Goal: Task Accomplishment & Management: Manage account settings

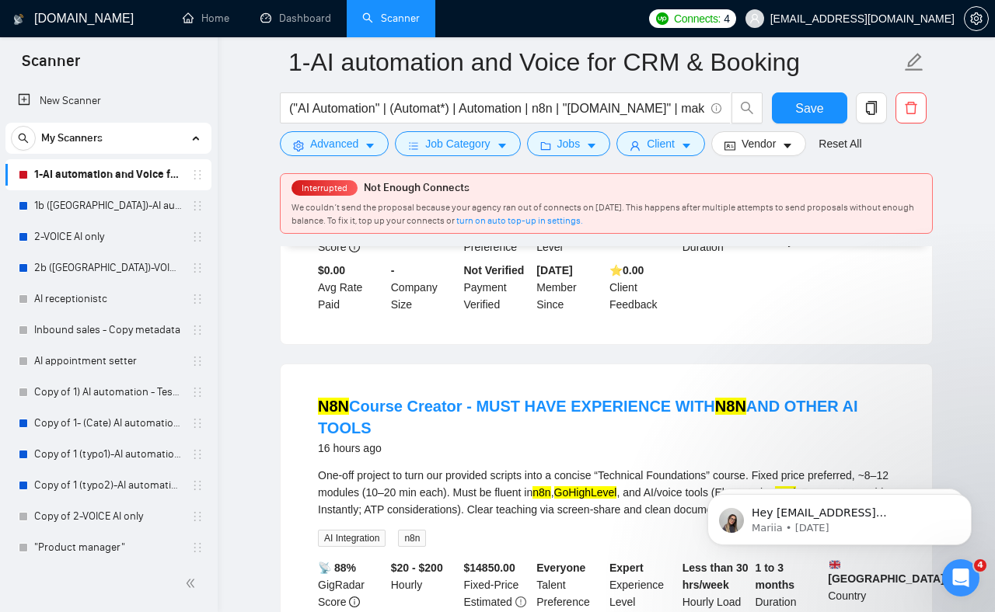
scroll to position [6, 0]
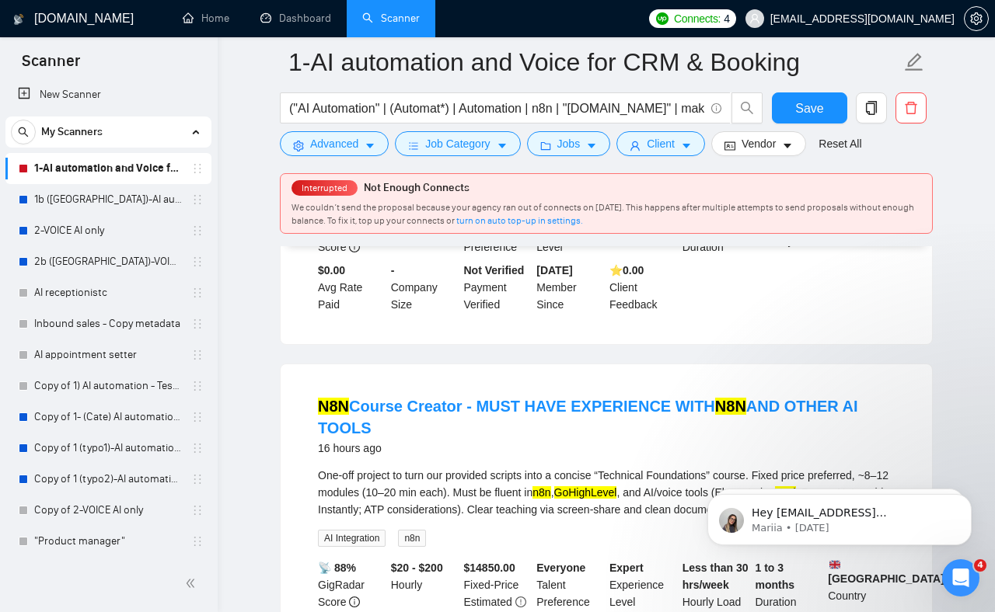
click at [95, 179] on link "1-AI automation and Voice for CRM & Booking" at bounding box center [108, 168] width 148 height 31
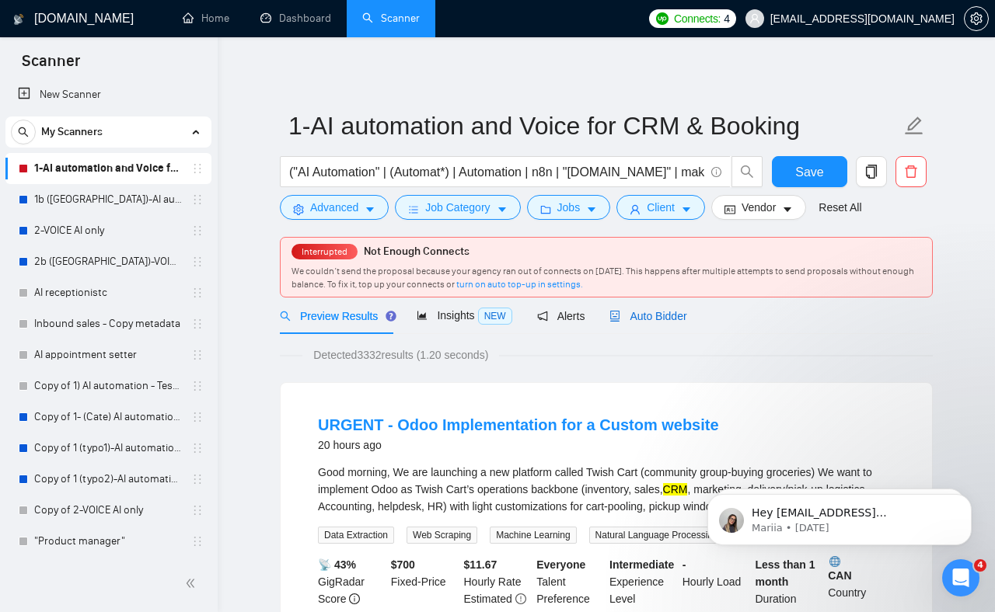
click at [644, 313] on span "Auto Bidder" at bounding box center [647, 316] width 77 height 12
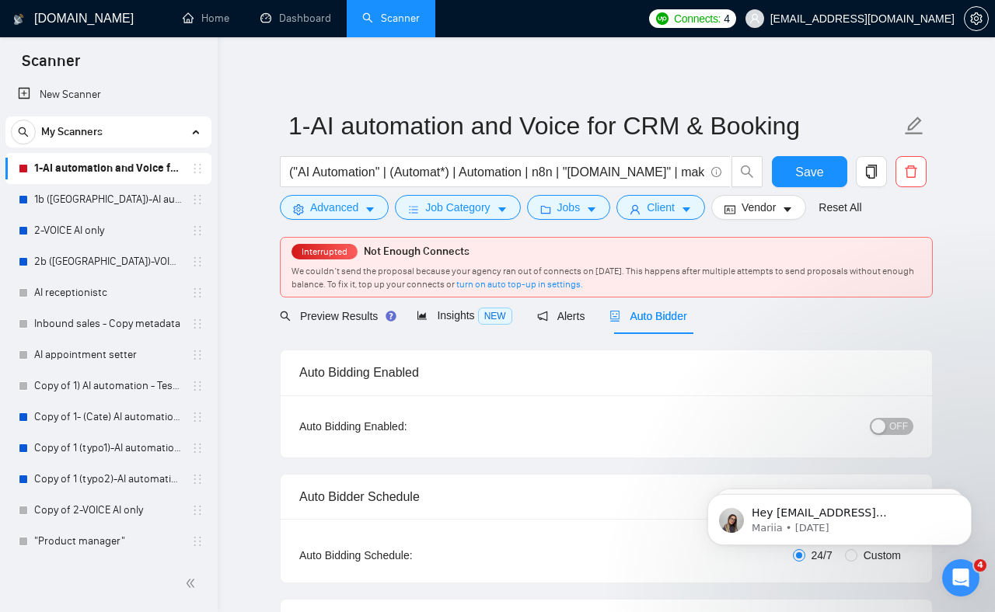
checkbox input "true"
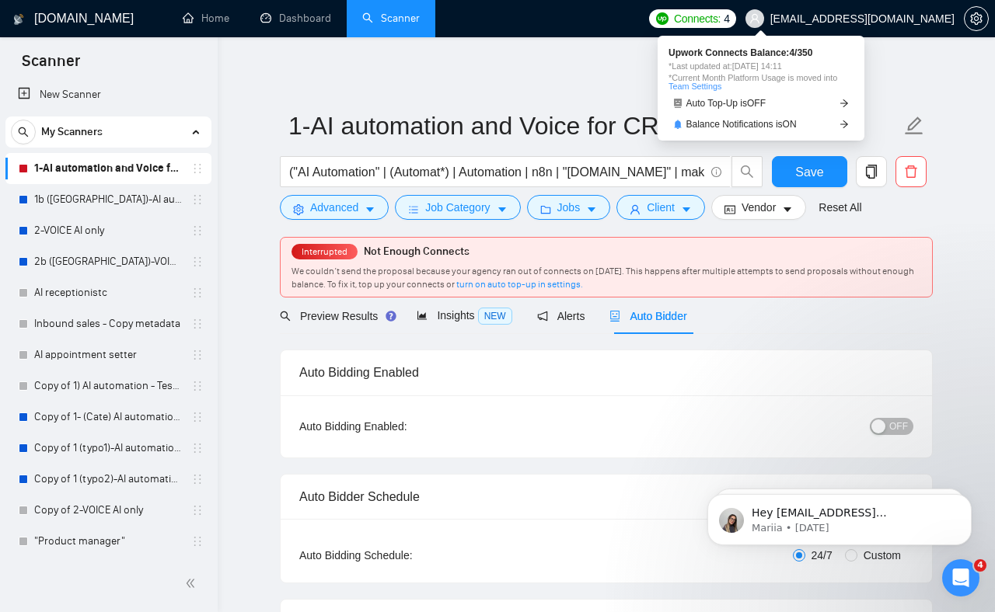
click at [720, 18] on span "Connects:" at bounding box center [697, 18] width 47 height 17
click at [769, 109] on link "Auto Top-Up is OFF" at bounding box center [760, 104] width 185 height 16
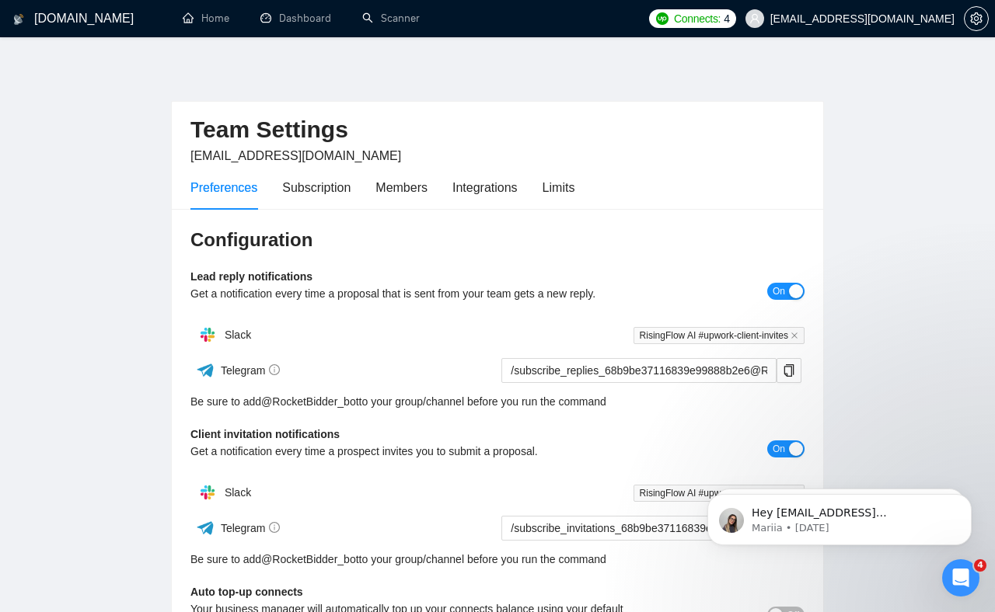
scroll to position [2, 0]
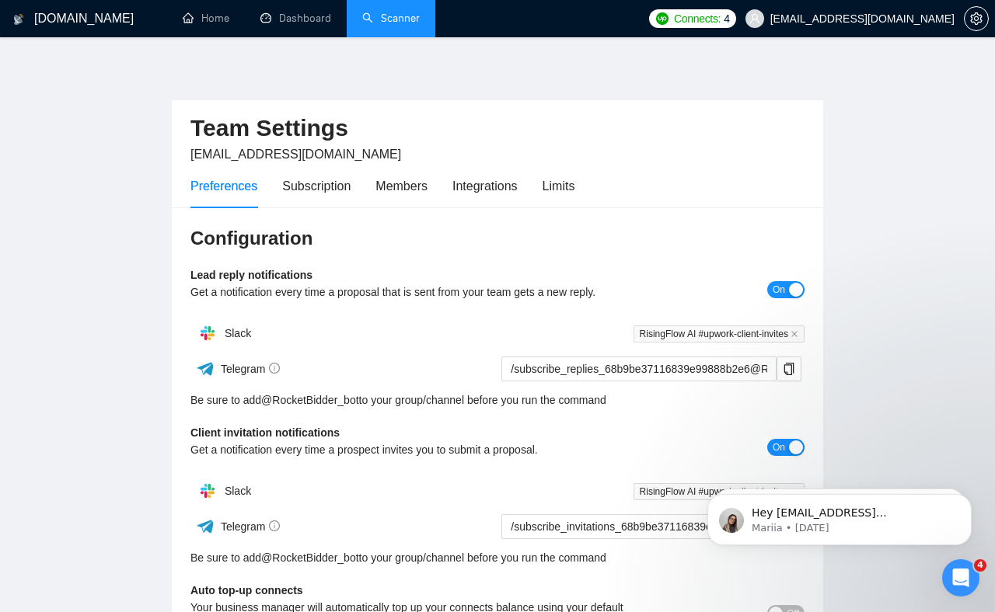
click at [392, 18] on link "Scanner" at bounding box center [391, 18] width 58 height 13
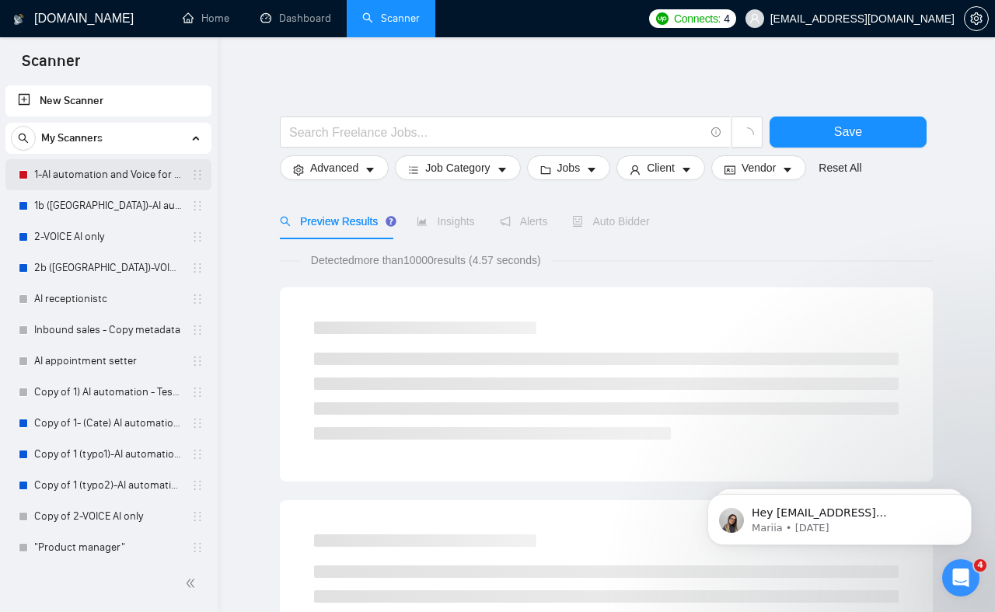
click at [114, 175] on link "1-AI automation and Voice for CRM & Booking" at bounding box center [108, 174] width 148 height 31
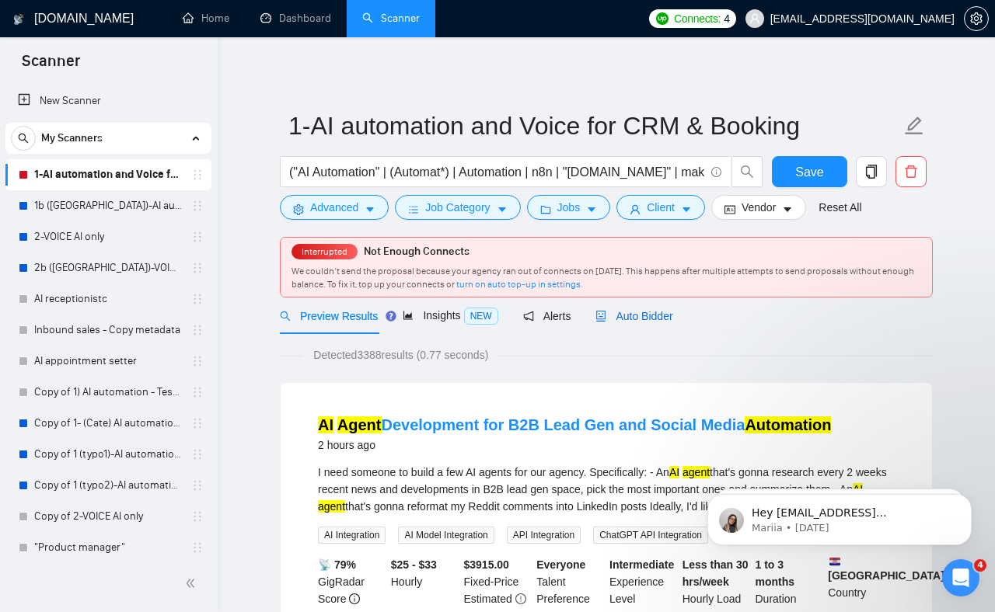
click at [628, 317] on span "Auto Bidder" at bounding box center [633, 316] width 77 height 12
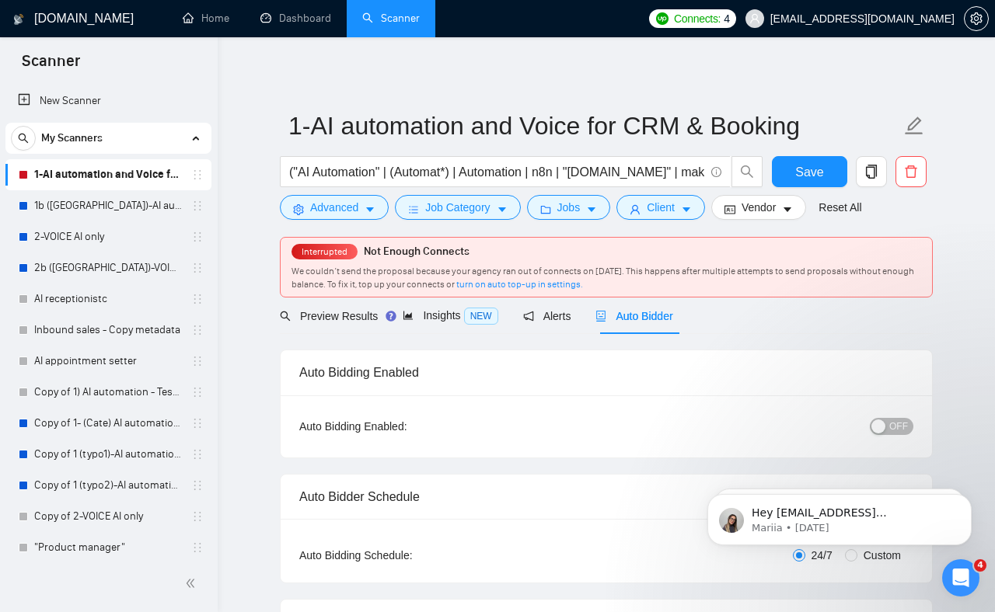
checkbox input "true"
click at [896, 429] on span "OFF" at bounding box center [898, 426] width 19 height 17
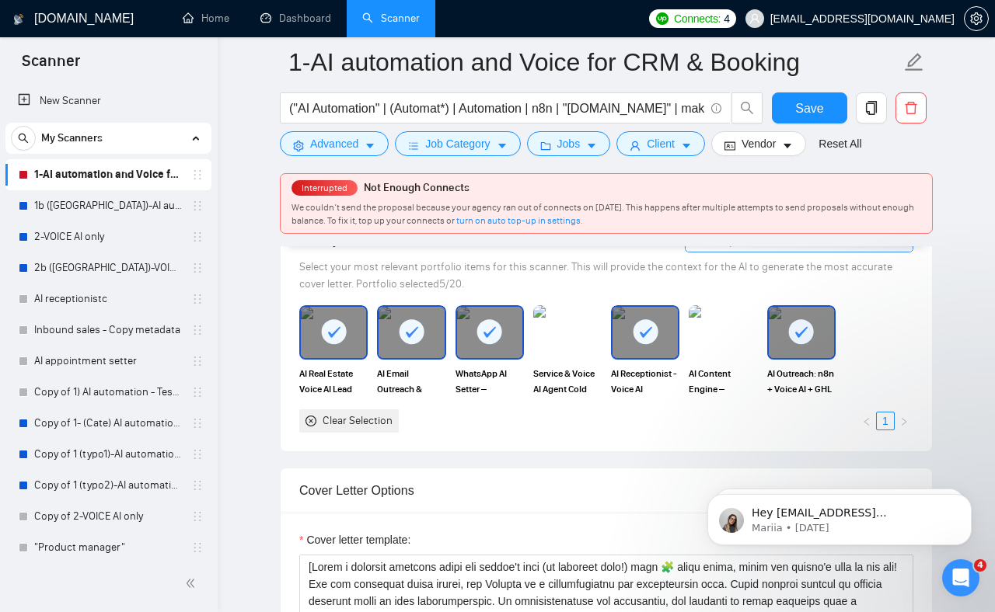
scroll to position [1472, 0]
drag, startPoint x: 795, startPoint y: 115, endPoint x: 228, endPoint y: 256, distance: 584.7
click at [795, 115] on button "Save" at bounding box center [809, 107] width 75 height 31
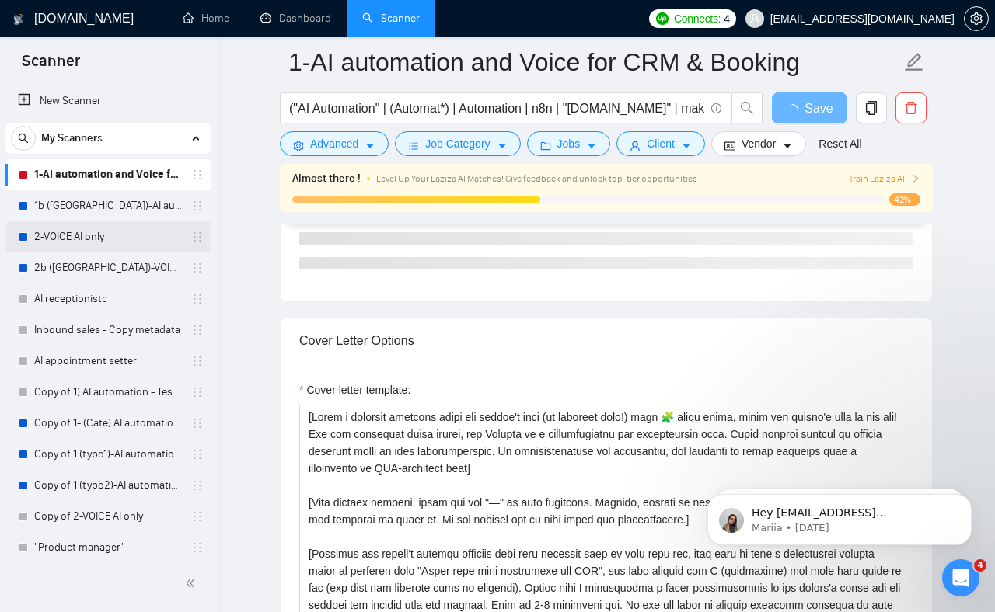
click at [89, 234] on link "2-VOICE AI only" at bounding box center [108, 236] width 148 height 31
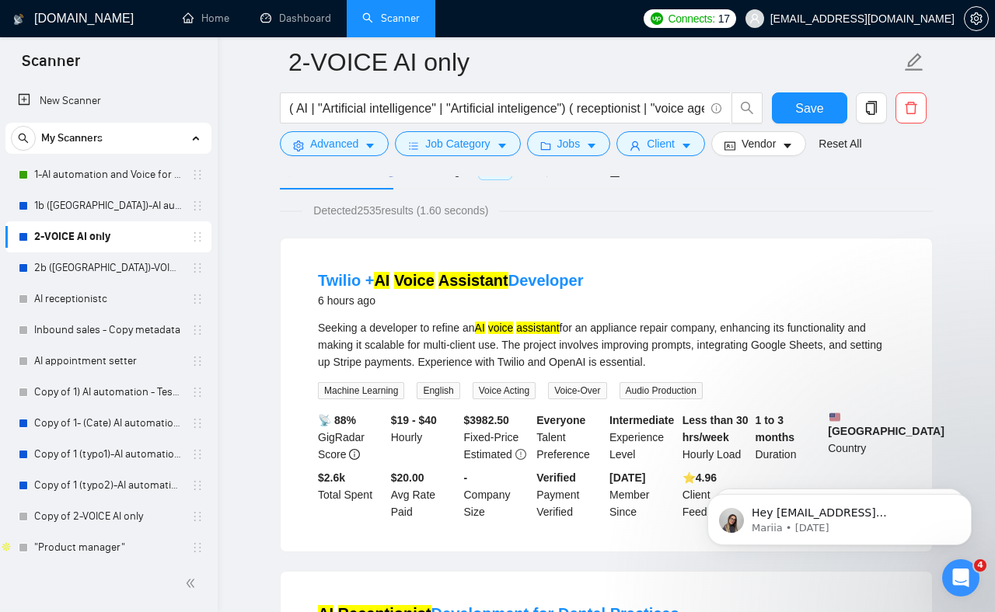
scroll to position [84, 0]
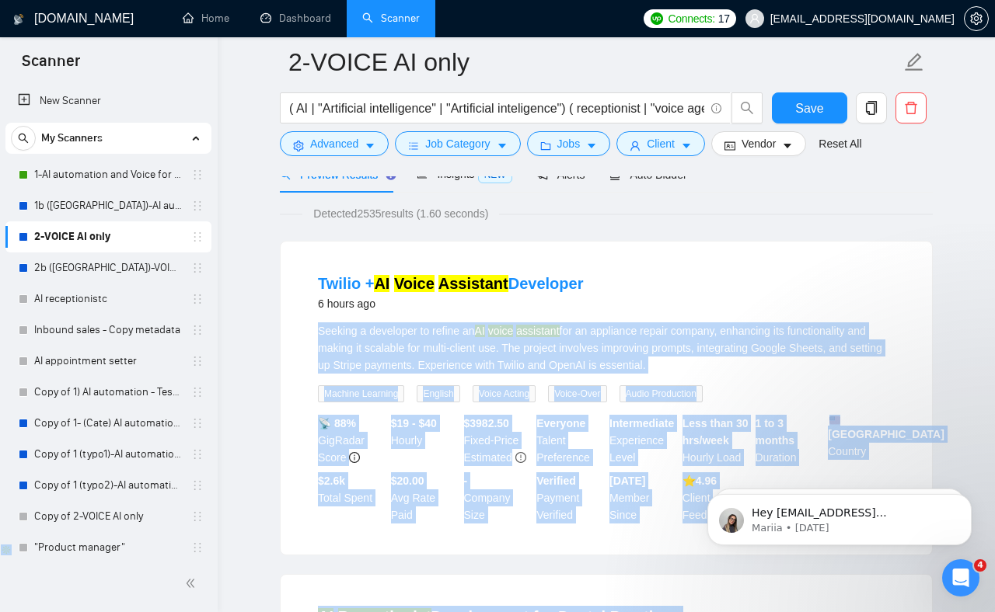
drag, startPoint x: 1433, startPoint y: 776, endPoint x: 838, endPoint y: 602, distance: 620.2
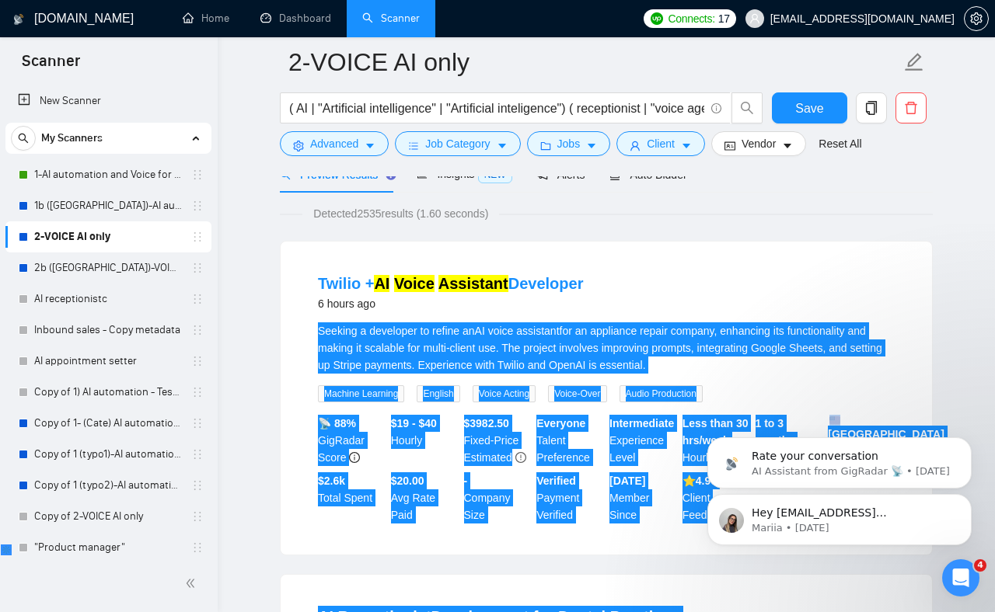
click at [934, 357] on div "Hey jmichelvan@gmail.com, Looks like your Upwork agency Kiok AI ran out of conn…" at bounding box center [839, 448] width 286 height 194
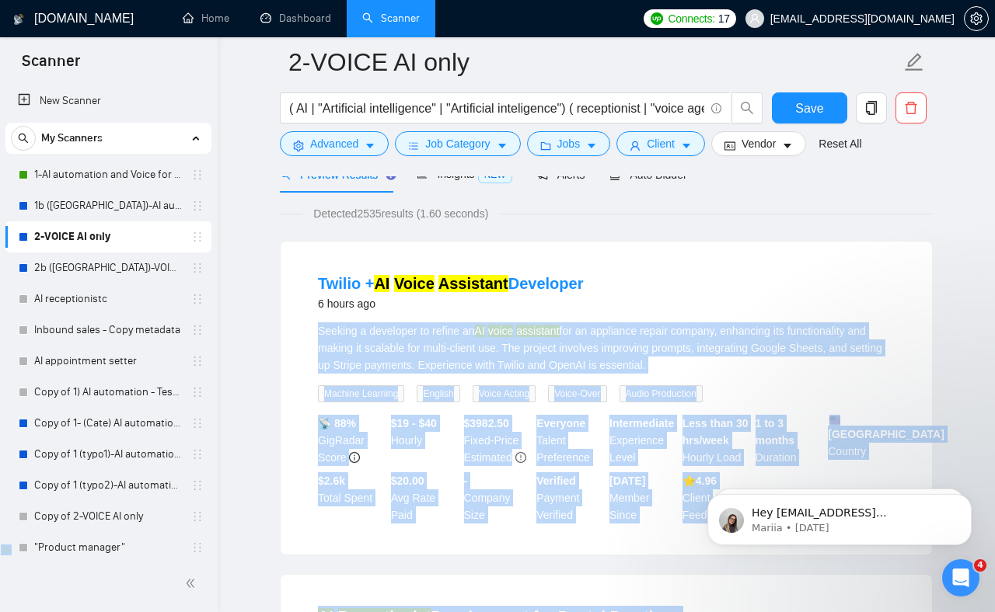
drag, startPoint x: 928, startPoint y: 312, endPoint x: 901, endPoint y: 288, distance: 36.3
click at [927, 312] on div "Twilio + AI Voice Assistant Developer 6 hours ago Seeking a developer to refine…" at bounding box center [606, 398] width 651 height 313
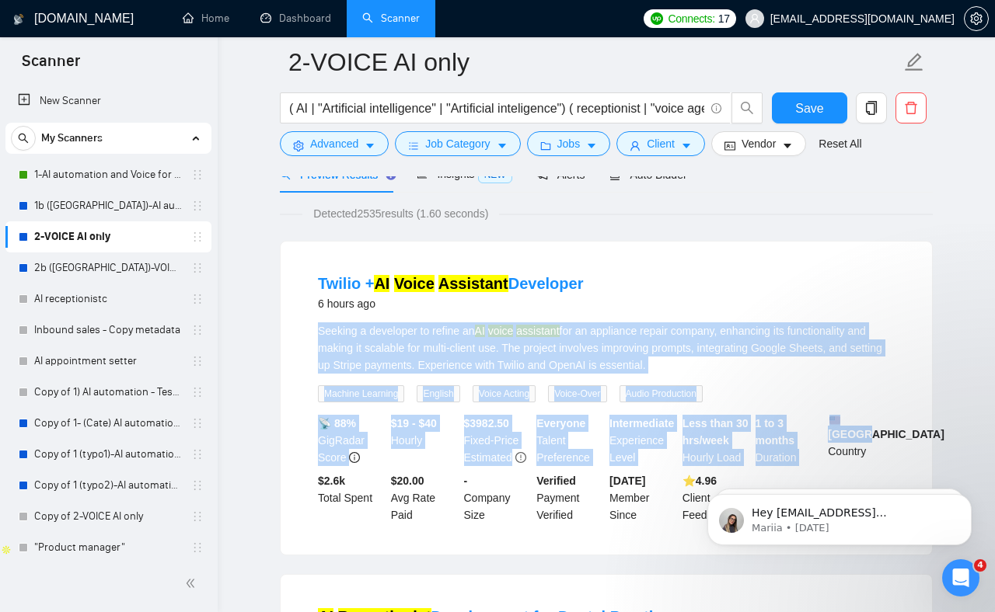
drag, startPoint x: 880, startPoint y: 318, endPoint x: 956, endPoint y: 376, distance: 95.9
click at [898, 417] on li "Twilio + AI Voice Assistant Developer 6 hours ago Seeking a developer to refine…" at bounding box center [606, 398] width 614 height 276
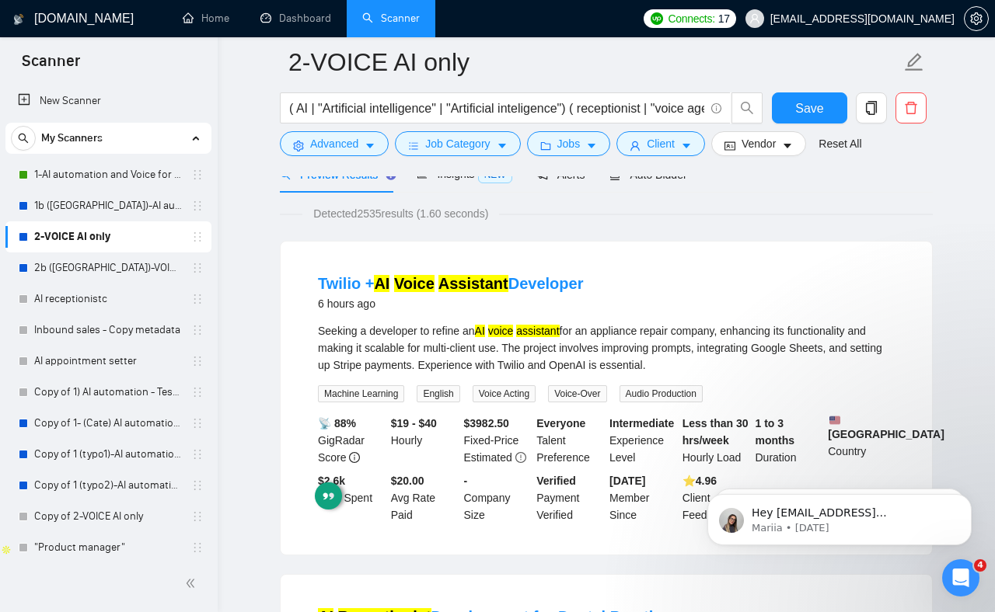
drag, startPoint x: 958, startPoint y: 371, endPoint x: 956, endPoint y: 362, distance: 9.6
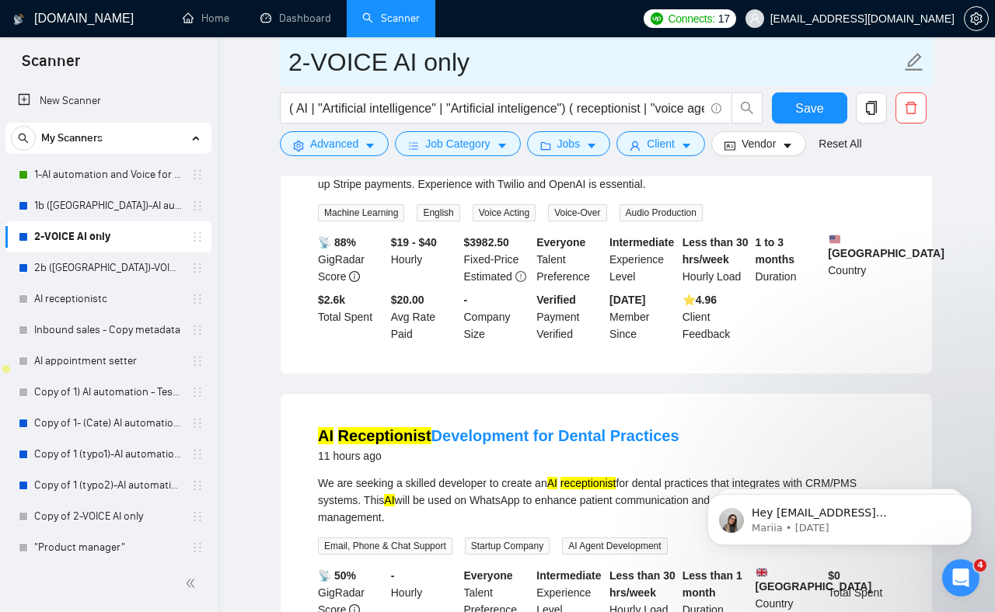
scroll to position [263, 0]
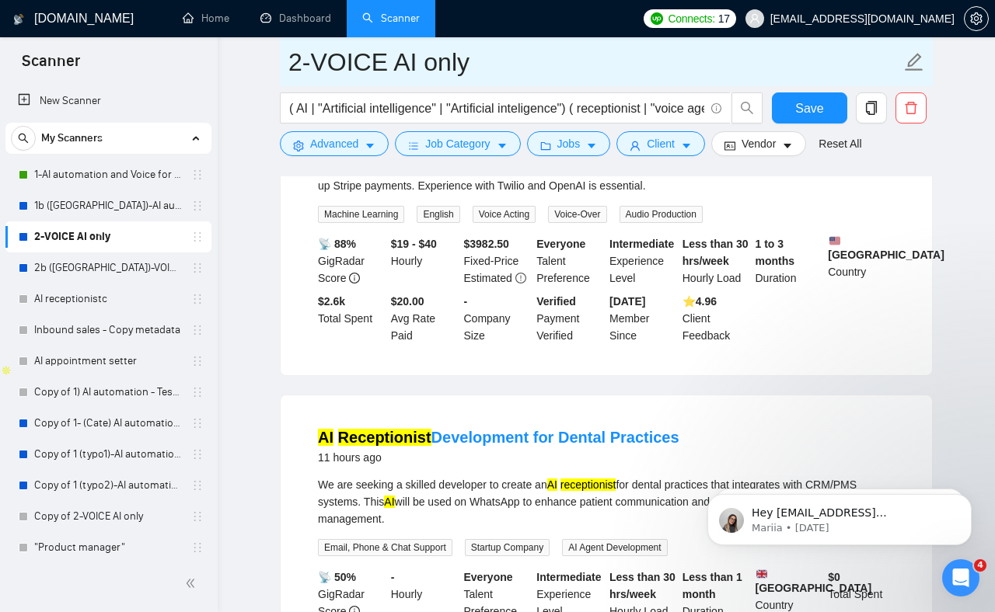
drag, startPoint x: 654, startPoint y: 66, endPoint x: 700, endPoint y: 21, distance: 64.3
click at [661, 61] on input "2-VOICE AI only" at bounding box center [594, 62] width 612 height 39
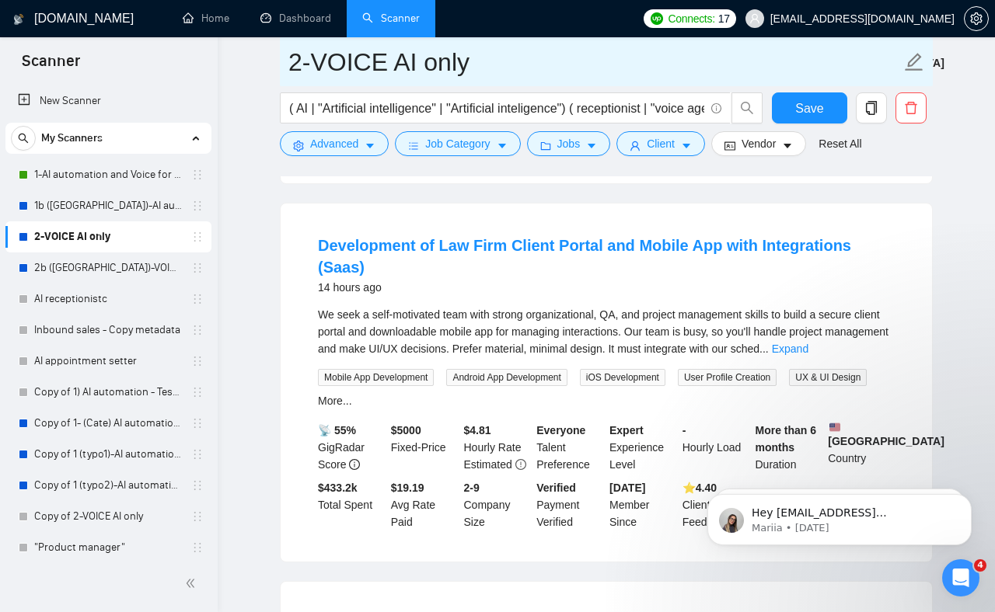
scroll to position [1353, 0]
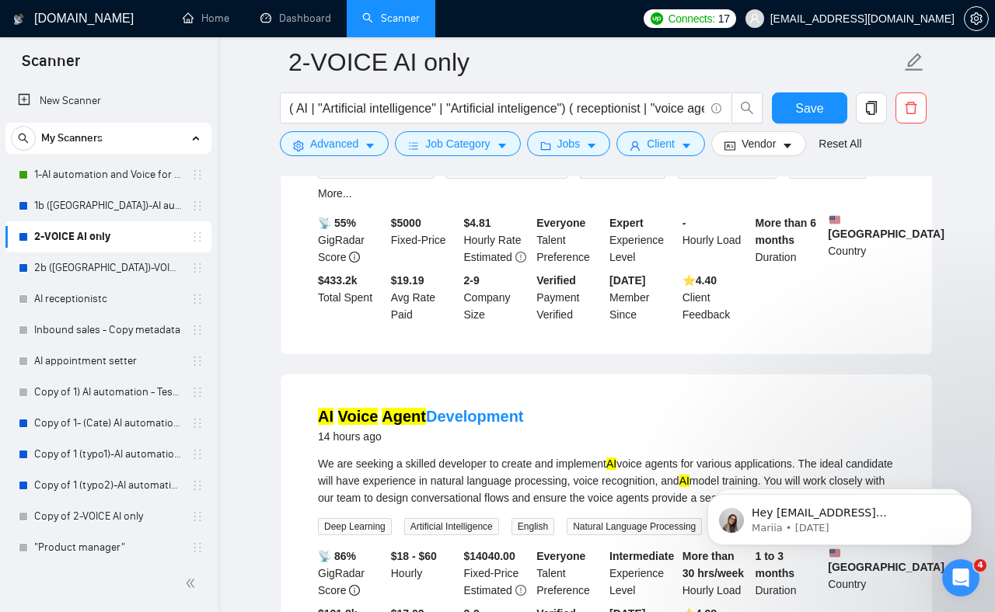
drag, startPoint x: 738, startPoint y: 368, endPoint x: 759, endPoint y: 350, distance: 27.6
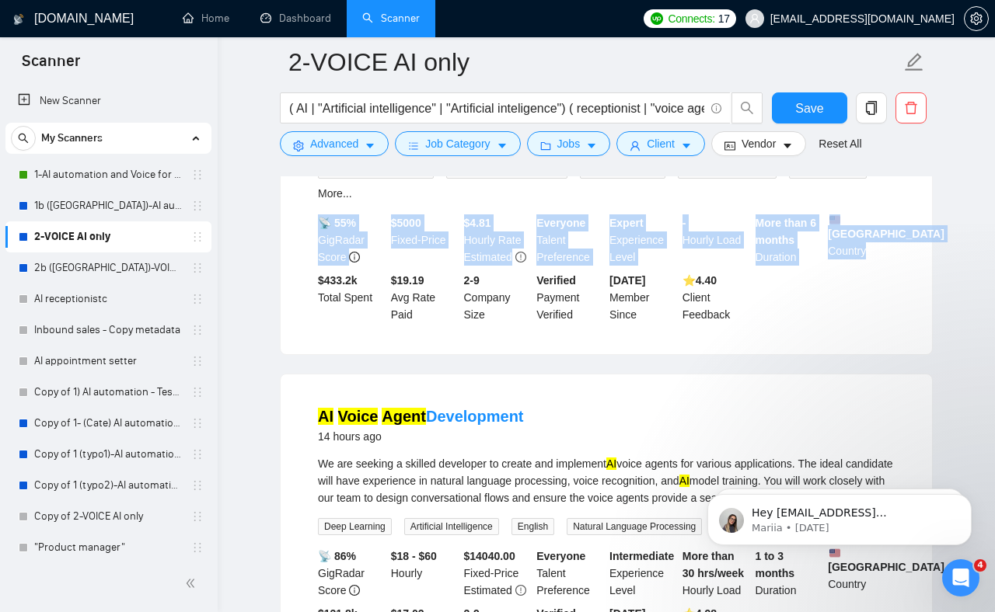
drag, startPoint x: 825, startPoint y: 331, endPoint x: 347, endPoint y: 289, distance: 480.6
click at [431, 201] on li "Development of Law Firm Client Portal and Mobile App with Integrations (Saas) 1…" at bounding box center [606, 175] width 614 height 321
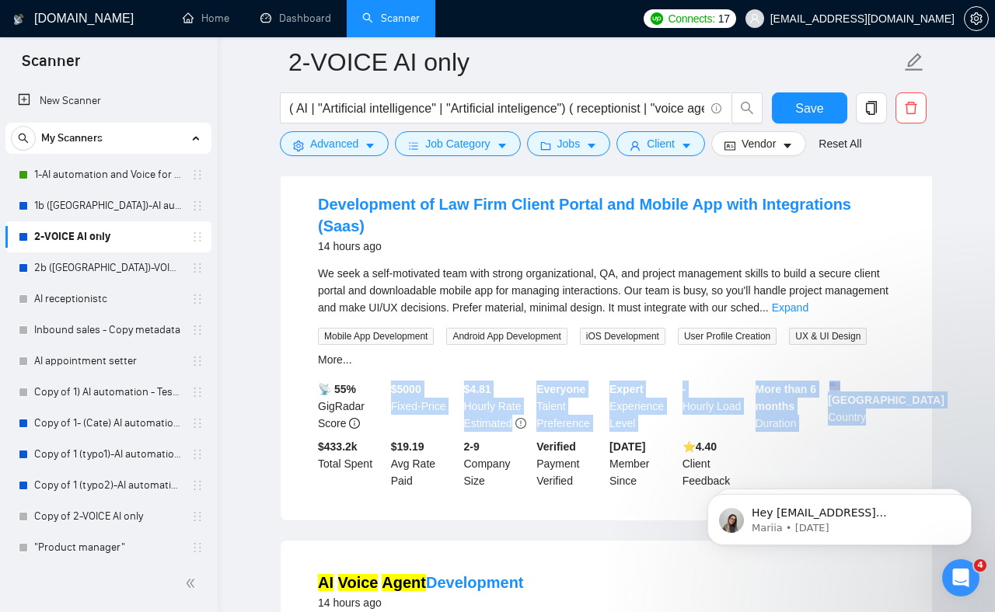
scroll to position [1186, 0]
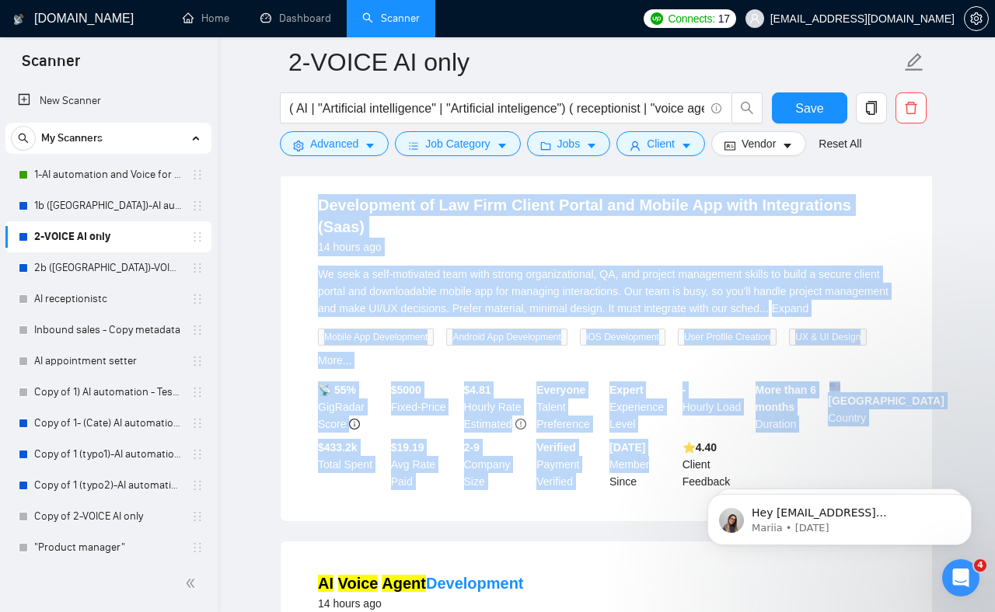
drag, startPoint x: 993, startPoint y: 675, endPoint x: 765, endPoint y: 470, distance: 306.0
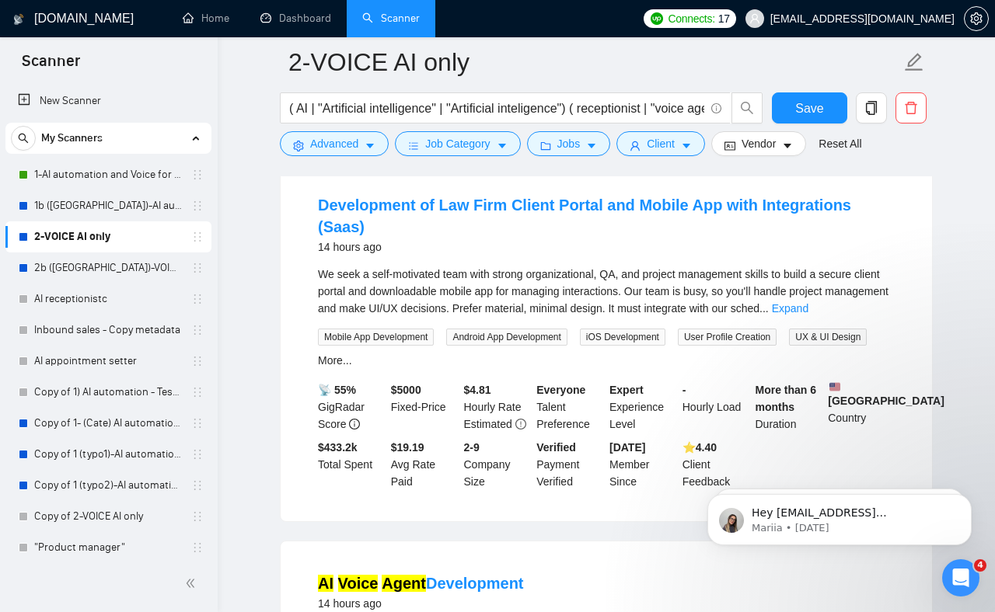
click at [769, 470] on body "Hey jmichelvan@gmail.com, Looks like your Upwork agency Kiok AI ran out of conn…" at bounding box center [839, 516] width 298 height 96
click at [769, 471] on body "Hey jmichelvan@gmail.com, Looks like your Upwork agency Kiok AI ran out of conn…" at bounding box center [839, 516] width 298 height 96
drag, startPoint x: 765, startPoint y: 469, endPoint x: 322, endPoint y: 216, distance: 510.6
click at [684, 462] on html "Hey jmichelvan@gmail.com, Looks like your Upwork agency Kiok AI ran out of conn…" at bounding box center [839, 516] width 311 height 109
click at [297, 215] on div "Development of Law Firm Client Portal and Mobile App with Integrations (Saas) 1…" at bounding box center [606, 342] width 651 height 358
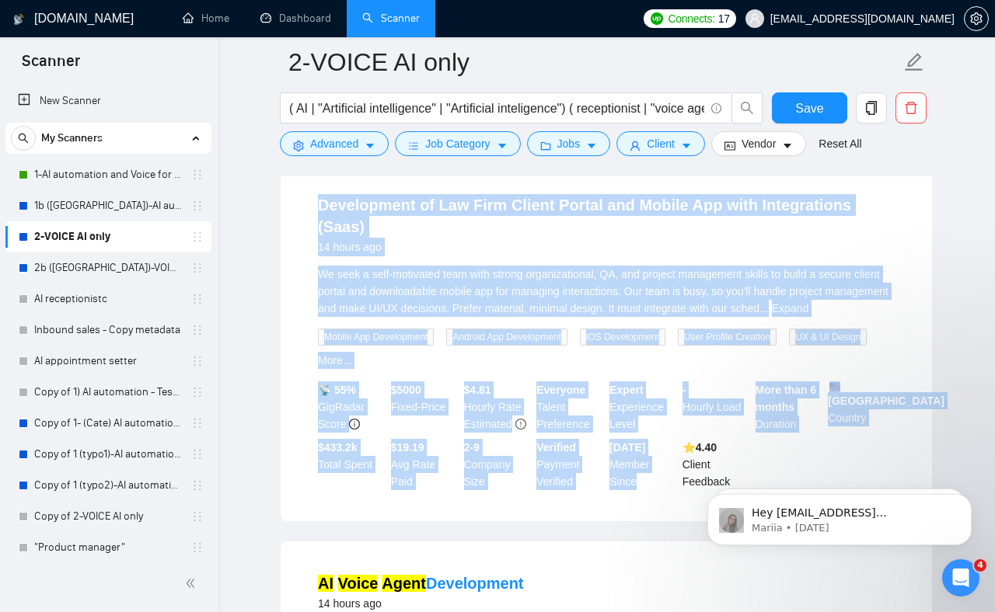
drag, startPoint x: 410, startPoint y: 257, endPoint x: 669, endPoint y: 504, distance: 357.9
click at [671, 503] on li "Development of Law Firm Client Portal and Mobile App with Integrations (Saas) 1…" at bounding box center [606, 342] width 614 height 321
drag, startPoint x: 668, startPoint y: 514, endPoint x: 684, endPoint y: 513, distance: 16.3
click at [675, 514] on div "Development of Law Firm Client Portal and Mobile App with Integrations (Saas) 1…" at bounding box center [606, 342] width 651 height 358
drag, startPoint x: 684, startPoint y: 513, endPoint x: 426, endPoint y: 204, distance: 402.8
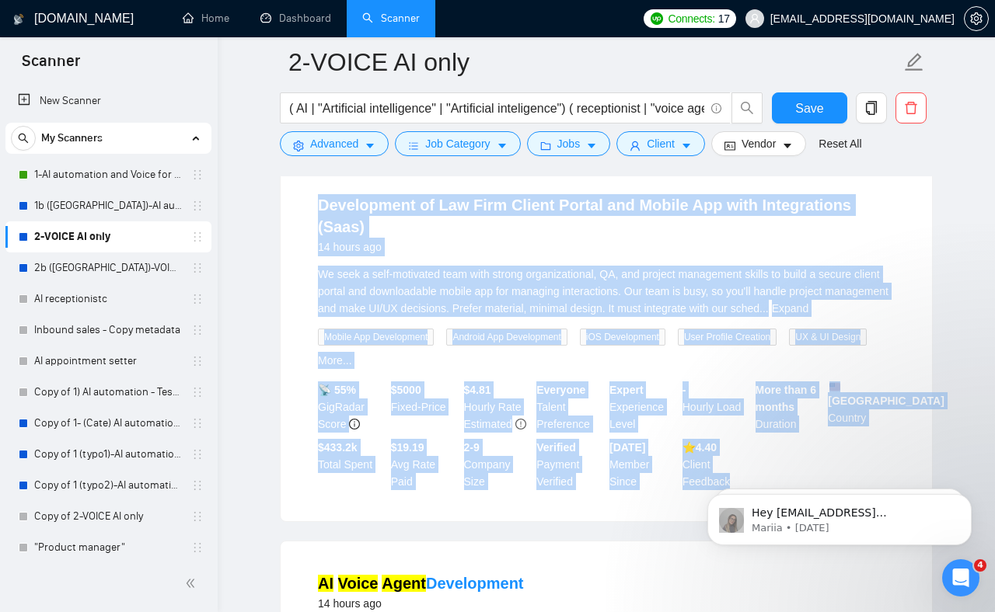
click at [423, 200] on div "Development of Law Firm Client Portal and Mobile App with Integrations (Saas) 1…" at bounding box center [606, 342] width 651 height 358
click at [490, 182] on div "Development of Law Firm Client Portal and Mobile App with Integrations (Saas) 1…" at bounding box center [606, 342] width 651 height 358
drag, startPoint x: 490, startPoint y: 188, endPoint x: 642, endPoint y: 530, distance: 374.3
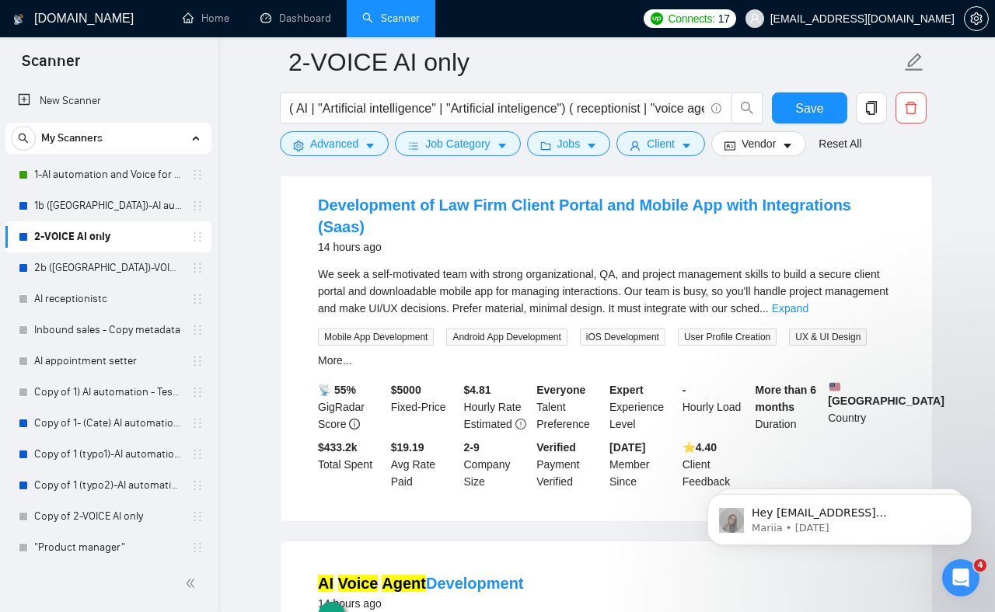
drag, startPoint x: 655, startPoint y: 524, endPoint x: 653, endPoint y: 516, distance: 8.1
click at [655, 521] on div "Development of Law Firm Client Portal and Mobile App with Integrations (Saas) 1…" at bounding box center [606, 342] width 651 height 358
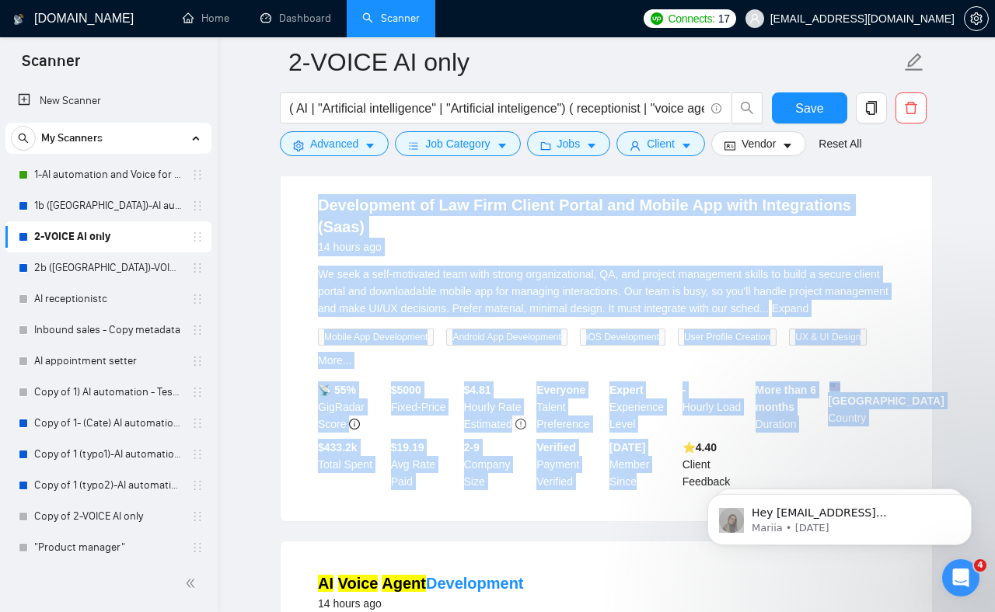
drag, startPoint x: 653, startPoint y: 516, endPoint x: 349, endPoint y: 269, distance: 391.7
click at [359, 212] on div "Development of Law Firm Client Portal and Mobile App with Integrations (Saas) 1…" at bounding box center [606, 342] width 651 height 358
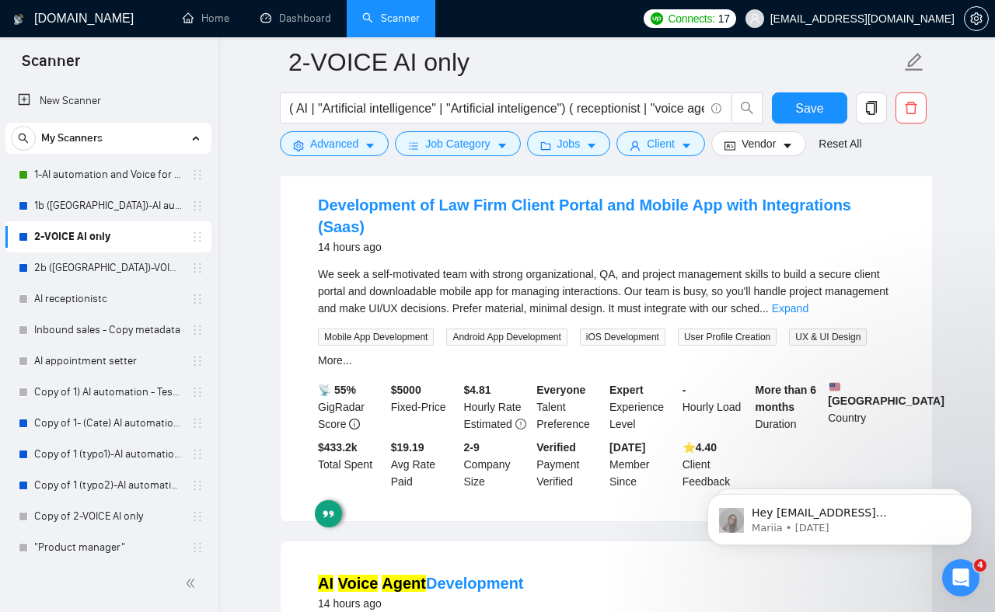
click at [281, 336] on div "Development of Law Firm Client Portal and Mobile App with Integrations (Saas) 1…" at bounding box center [606, 342] width 651 height 358
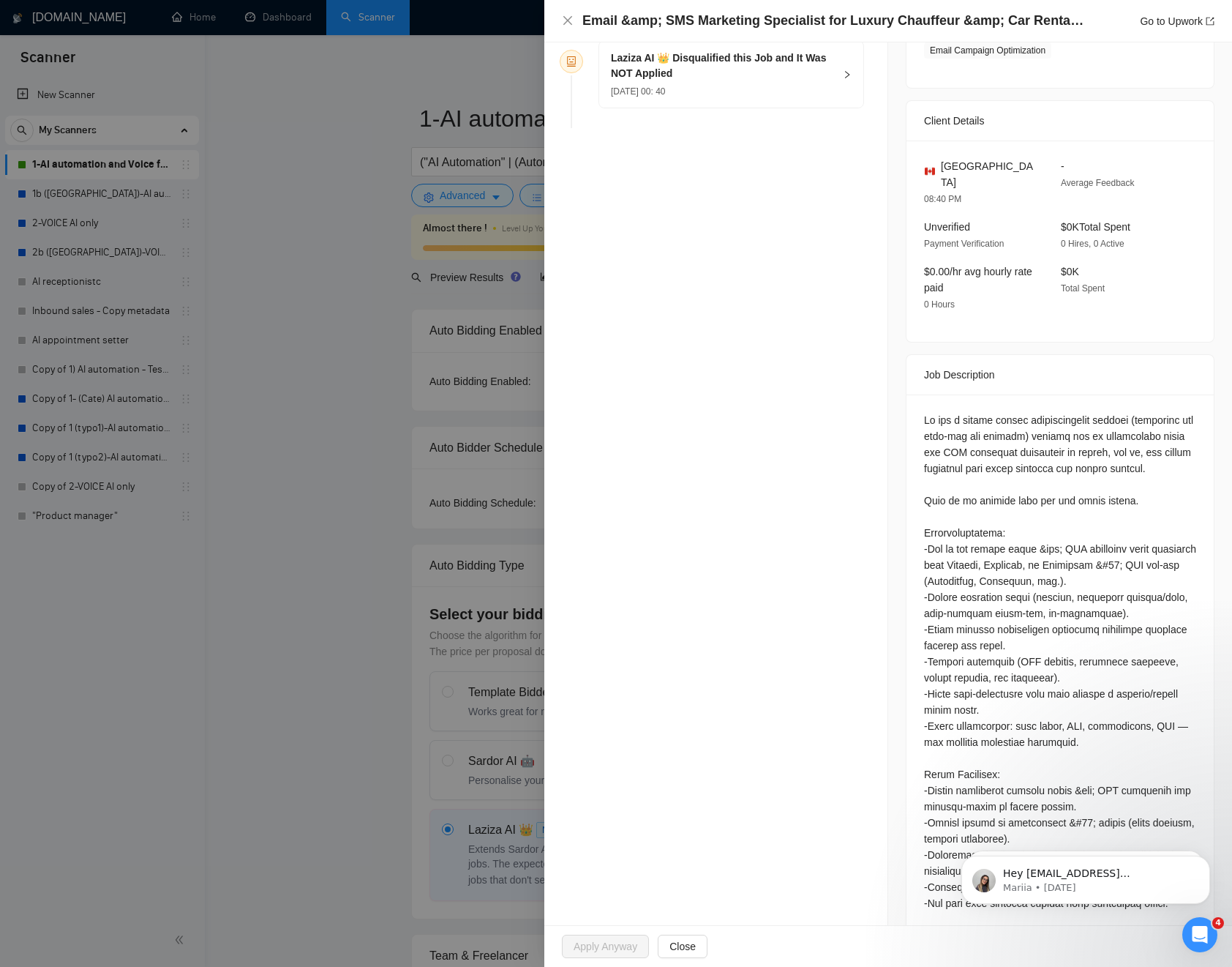
click at [937, 427] on div at bounding box center [1060, 662] width 272 height 499
drag, startPoint x: 938, startPoint y: 427, endPoint x: 992, endPoint y: 448, distance: 57.9
click at [1063, 464] on div at bounding box center [1060, 662] width 272 height 499
drag, startPoint x: 991, startPoint y: 448, endPoint x: 976, endPoint y: 447, distance: 15.0
click at [991, 448] on div at bounding box center [1060, 662] width 272 height 499
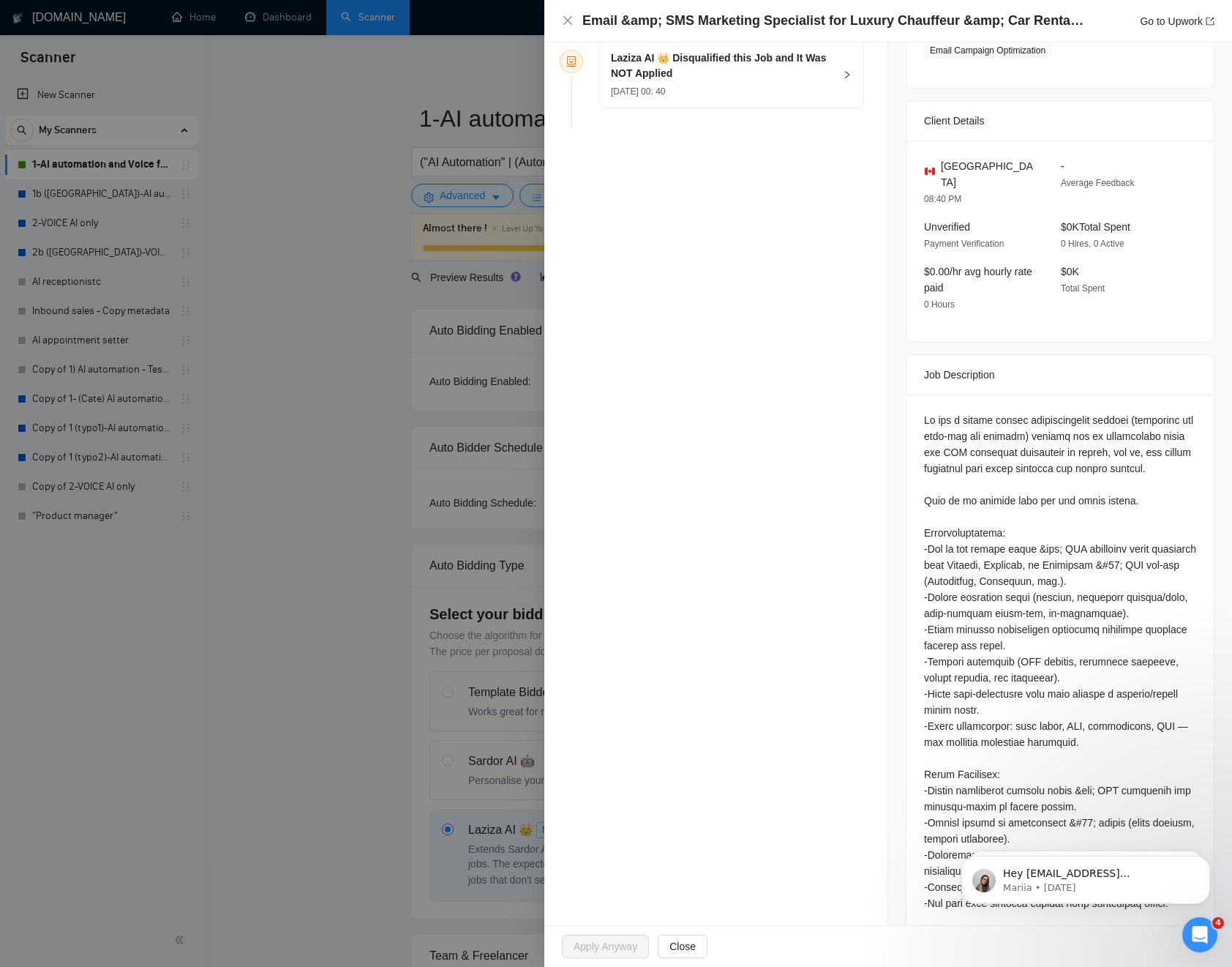
click at [969, 445] on div at bounding box center [1060, 662] width 272 height 499
drag, startPoint x: 971, startPoint y: 445, endPoint x: 1064, endPoint y: 471, distance: 96.6
click at [1072, 473] on div at bounding box center [1060, 662] width 272 height 499
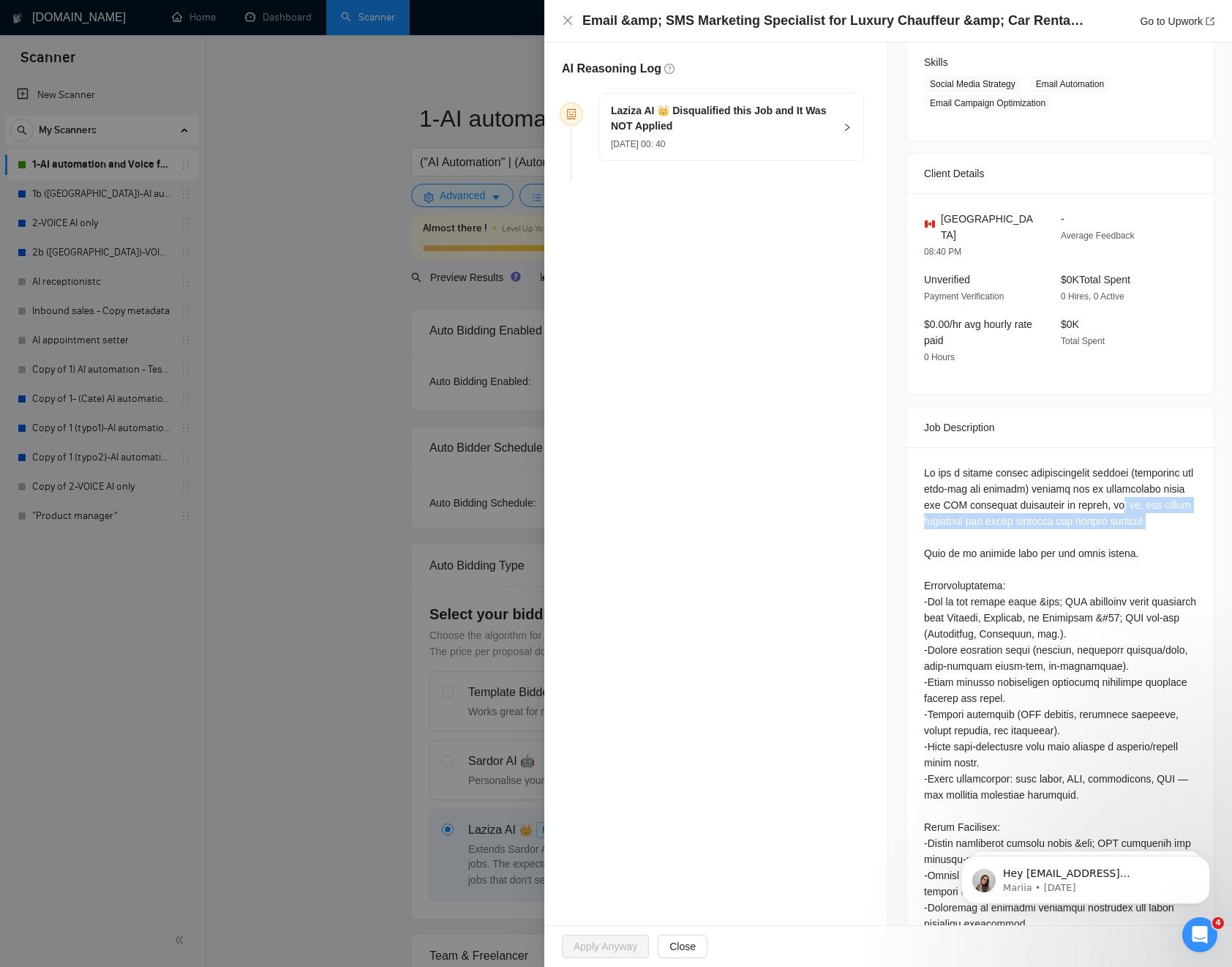
scroll to position [343, 0]
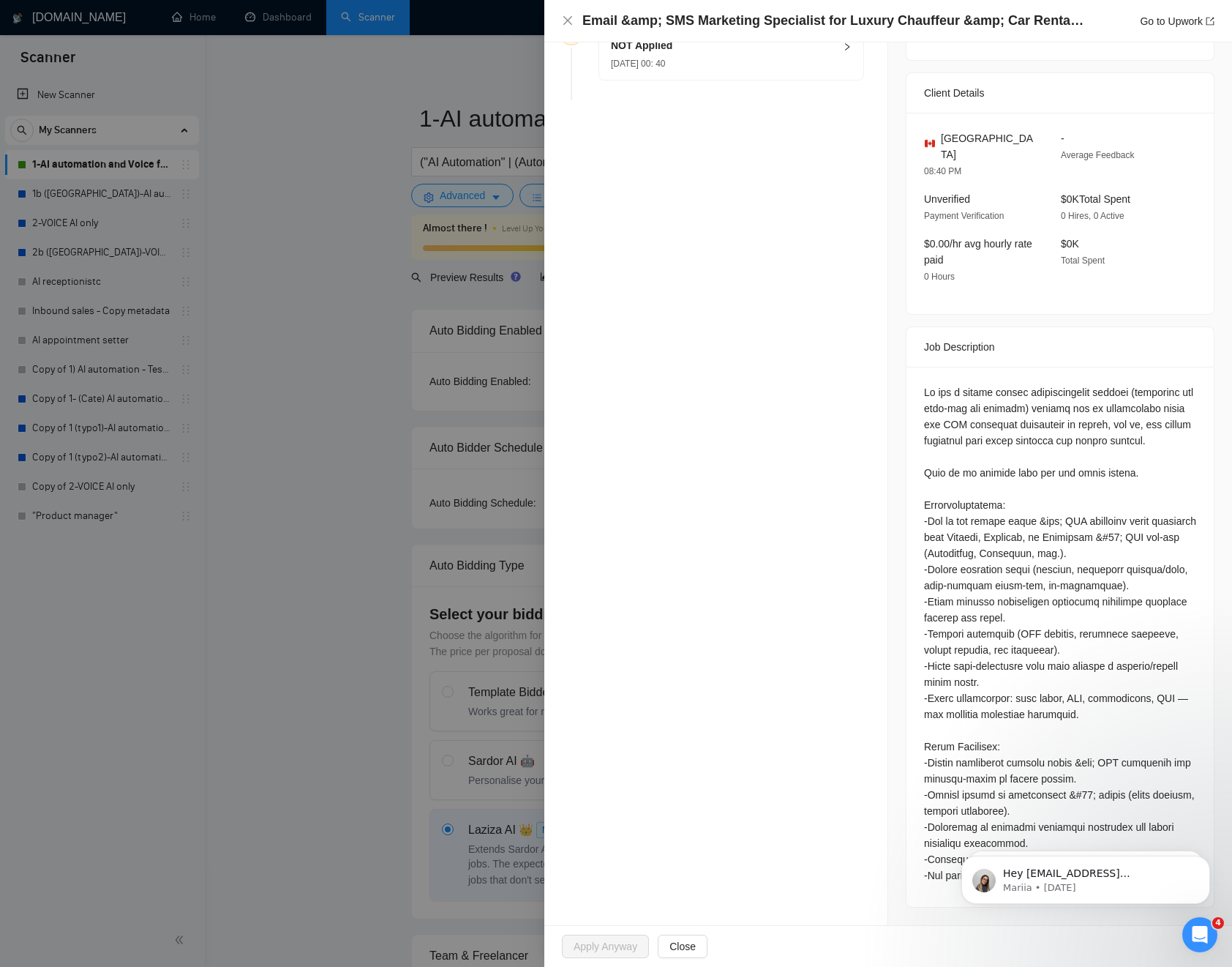
click at [943, 768] on div at bounding box center [1060, 634] width 272 height 499
drag, startPoint x: 944, startPoint y: 768, endPoint x: 1040, endPoint y: 793, distance: 99.2
click at [1043, 793] on div at bounding box center [1060, 634] width 272 height 499
click at [1009, 790] on div at bounding box center [1060, 634] width 272 height 499
drag, startPoint x: 1009, startPoint y: 790, endPoint x: 957, endPoint y: 642, distance: 156.9
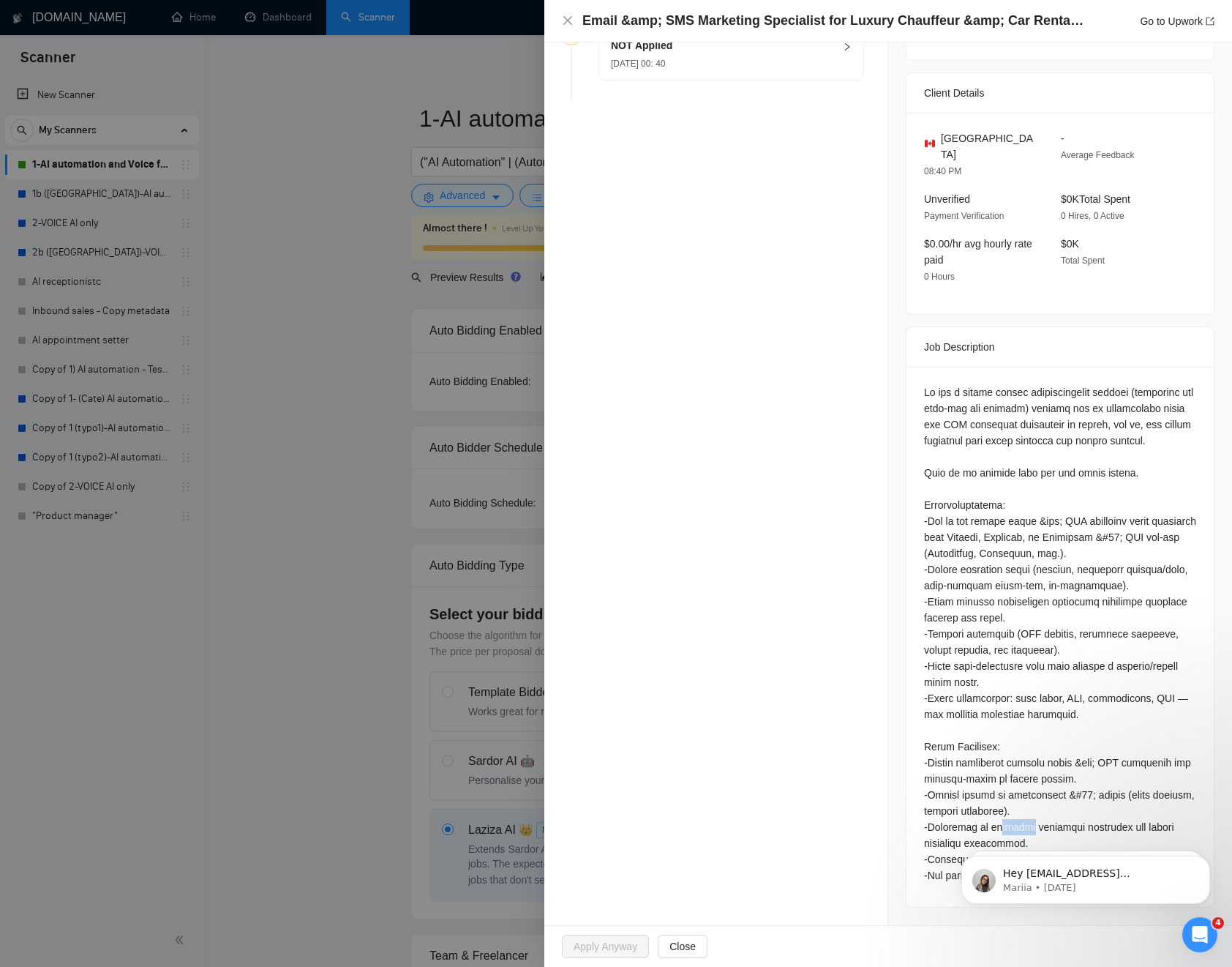
click at [986, 750] on div at bounding box center [1060, 634] width 272 height 499
drag, startPoint x: 1084, startPoint y: 550, endPoint x: 1046, endPoint y: 553, distance: 38.1
click at [1083, 550] on div at bounding box center [1060, 634] width 272 height 499
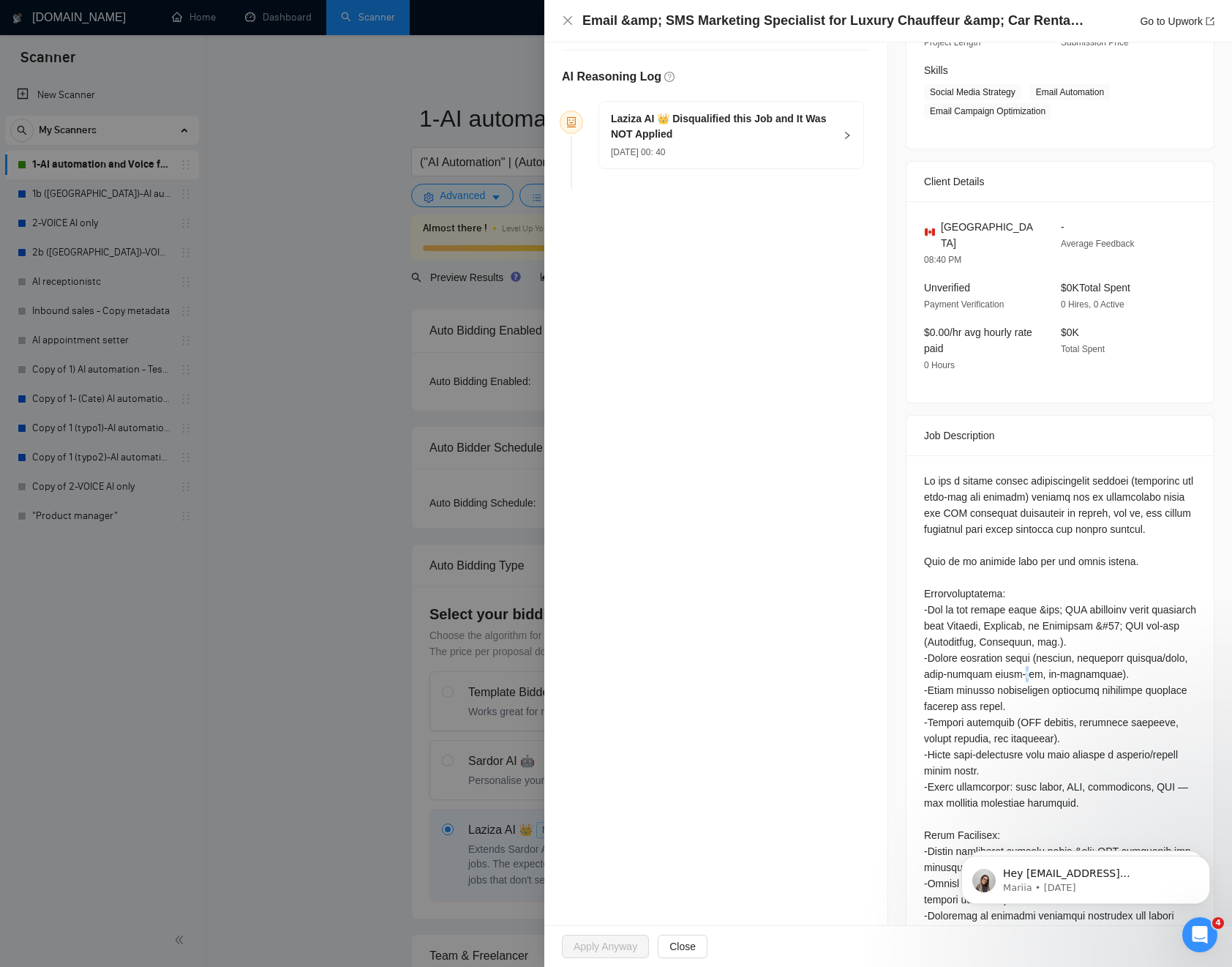
scroll to position [218, 0]
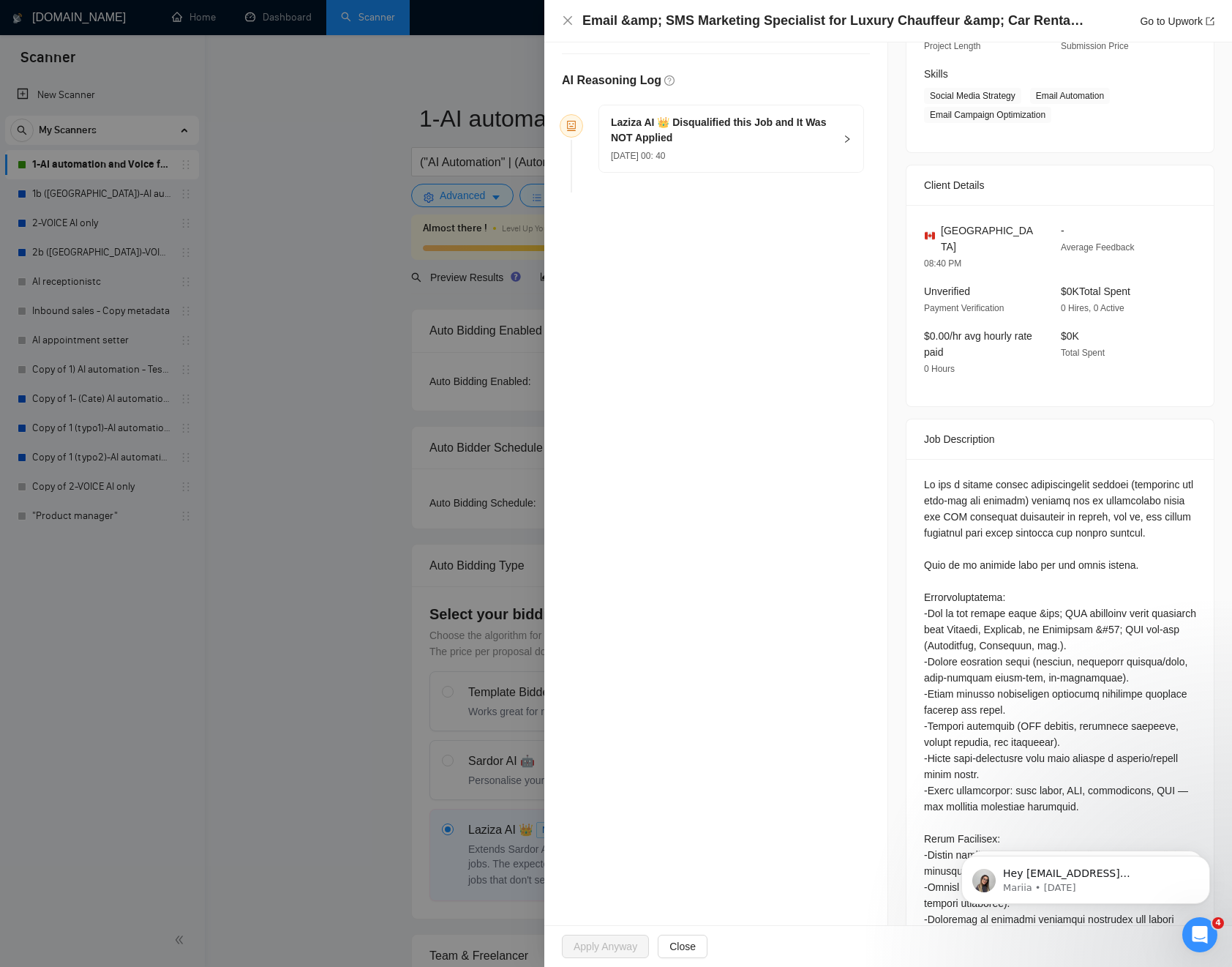
click at [1037, 498] on div at bounding box center [1060, 726] width 272 height 499
copy div "SMS marketing specialist"
drag, startPoint x: 1056, startPoint y: 497, endPoint x: 1117, endPoint y: 497, distance: 61.0
click at [1117, 497] on div at bounding box center [1060, 726] width 272 height 499
drag, startPoint x: 372, startPoint y: 271, endPoint x: 365, endPoint y: 318, distance: 47.5
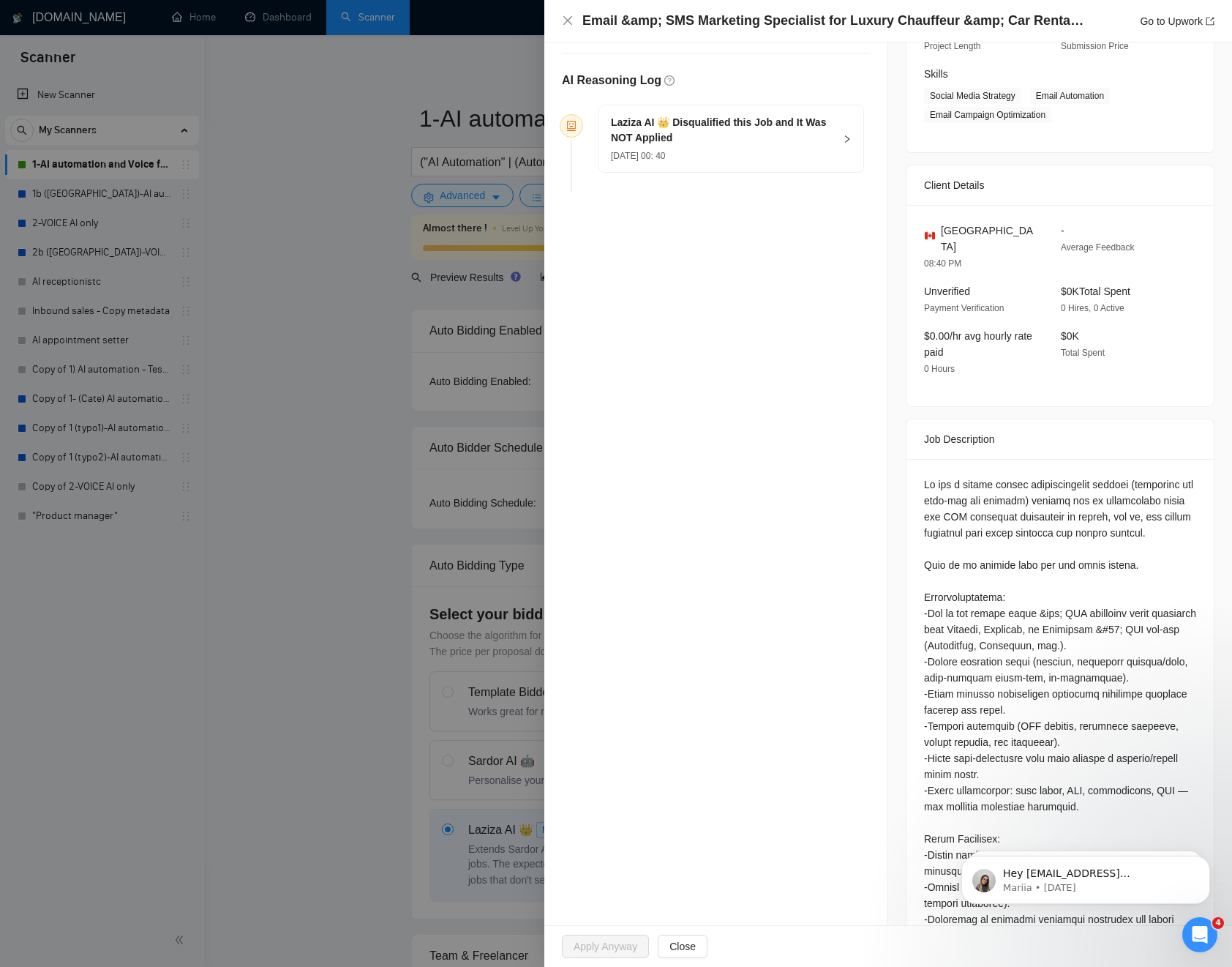
click at [371, 271] on div at bounding box center [616, 483] width 1232 height 967
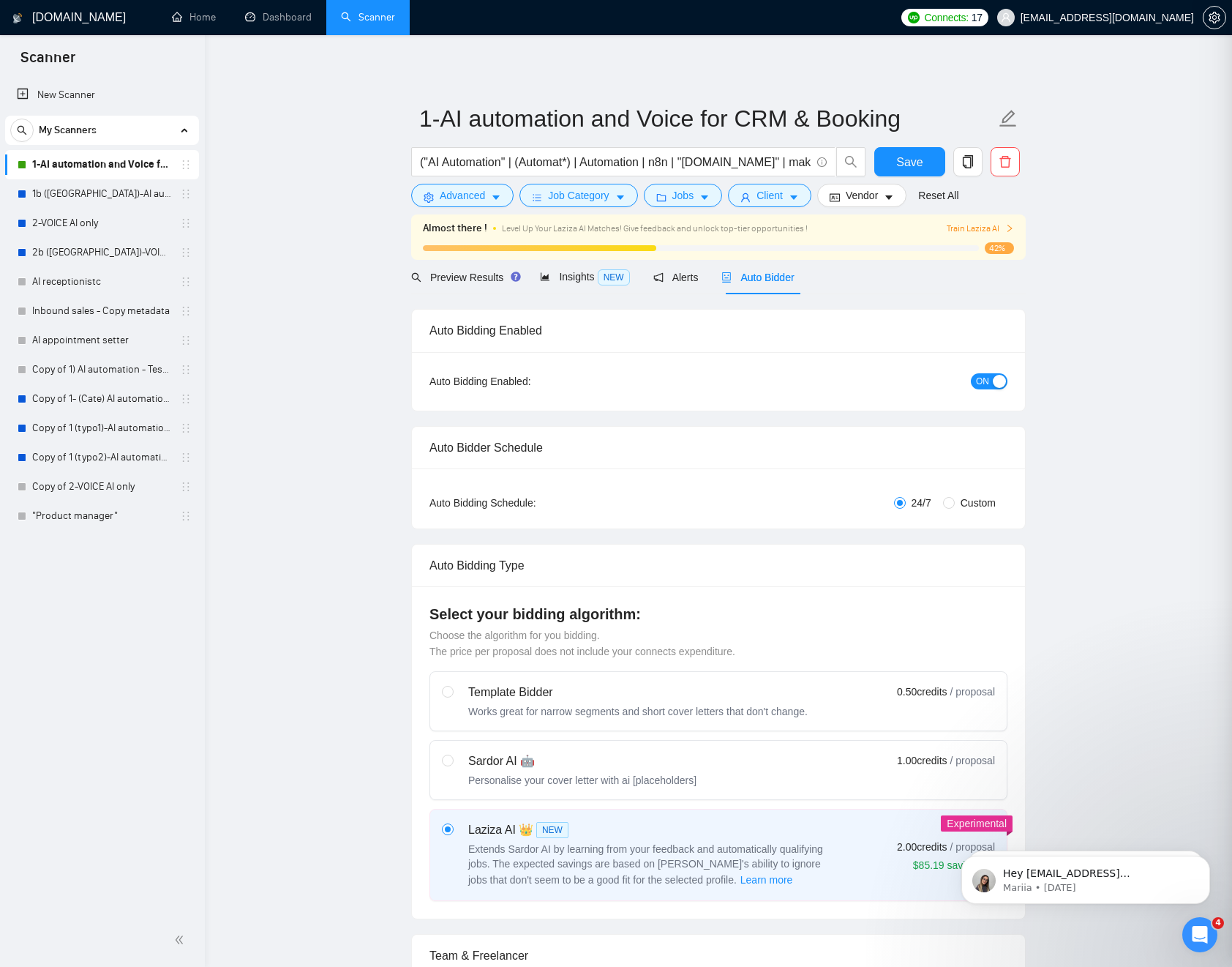
click at [365, 320] on div at bounding box center [616, 483] width 1232 height 967
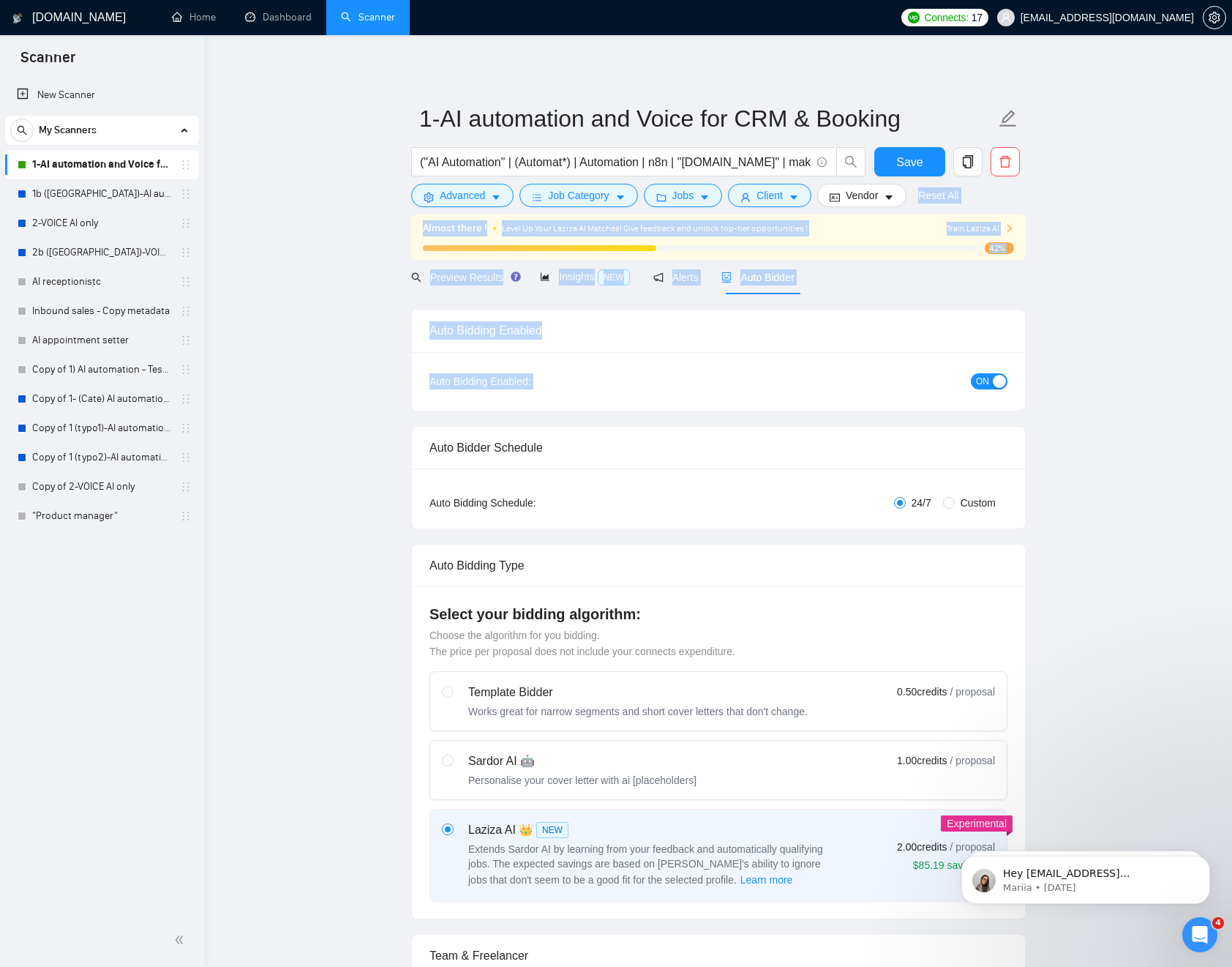
drag, startPoint x: 1139, startPoint y: 398, endPoint x: 445, endPoint y: 217, distance: 717.2
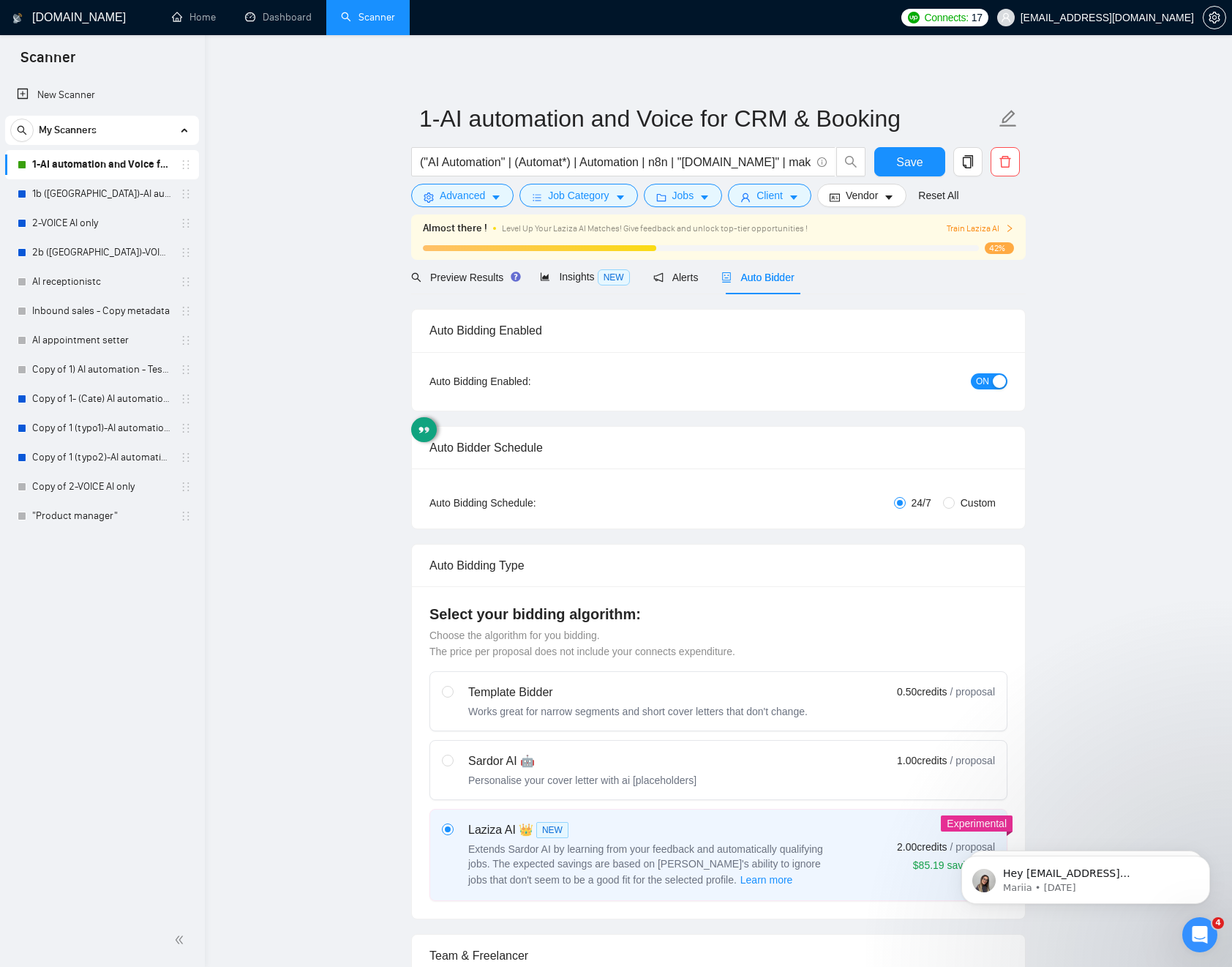
drag, startPoint x: 373, startPoint y: 234, endPoint x: 422, endPoint y: 214, distance: 52.9
click at [797, 199] on icon "caret-down" at bounding box center [793, 198] width 8 height 5
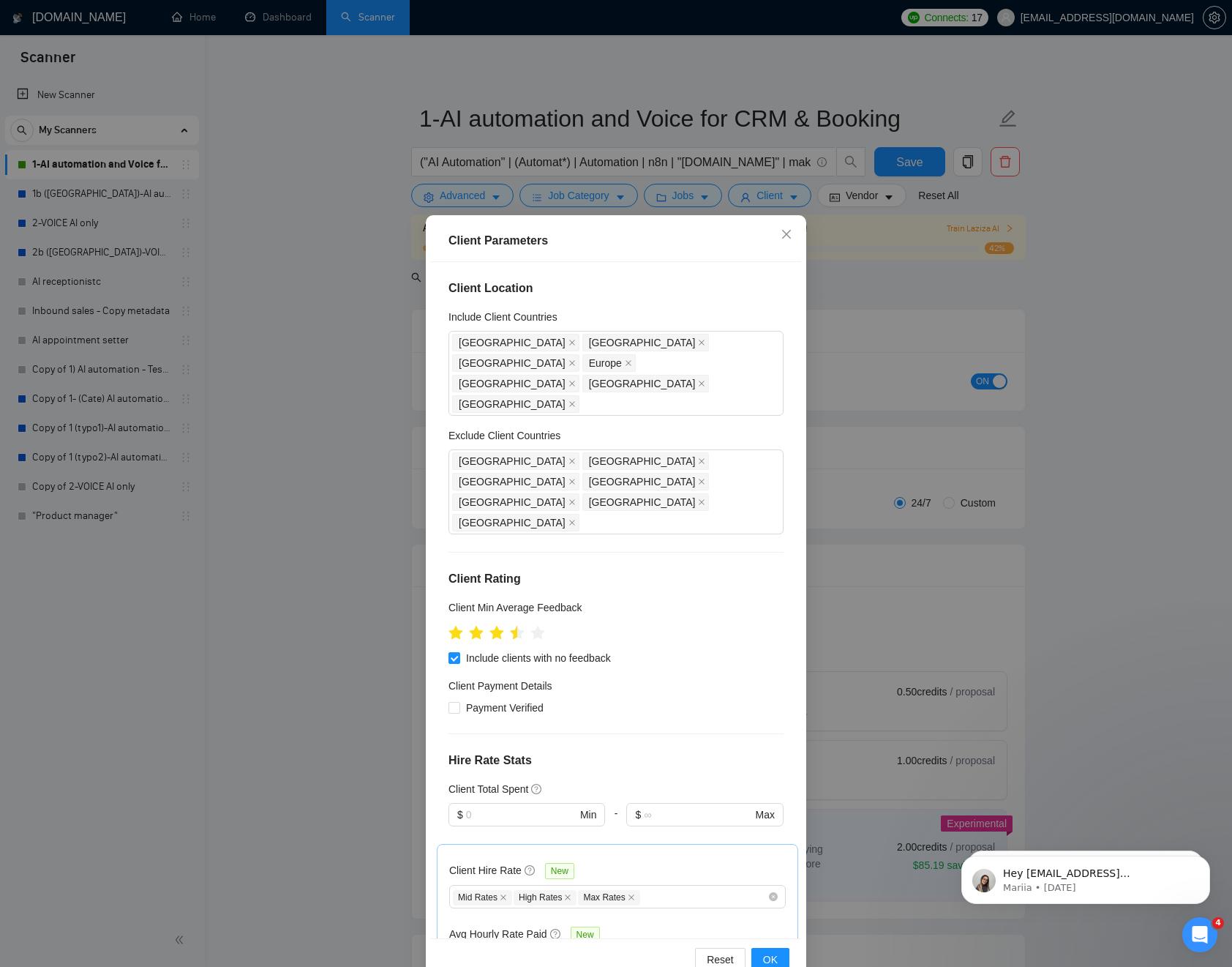
click at [313, 259] on div "Client Parameters Client Location Include Client Countries [GEOGRAPHIC_DATA] [G…" at bounding box center [616, 483] width 1232 height 967
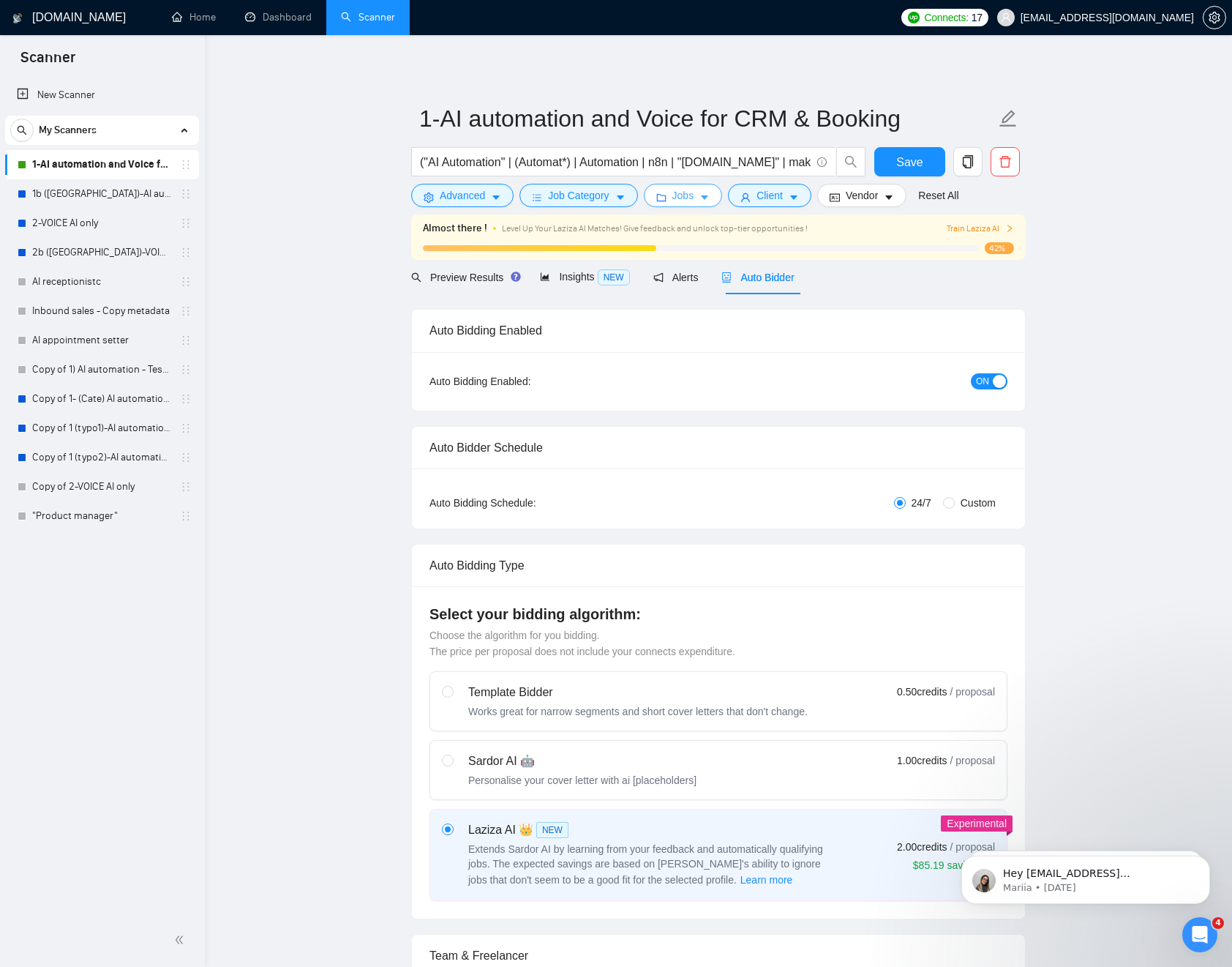
click at [706, 201] on icon "caret-down" at bounding box center [704, 197] width 10 height 10
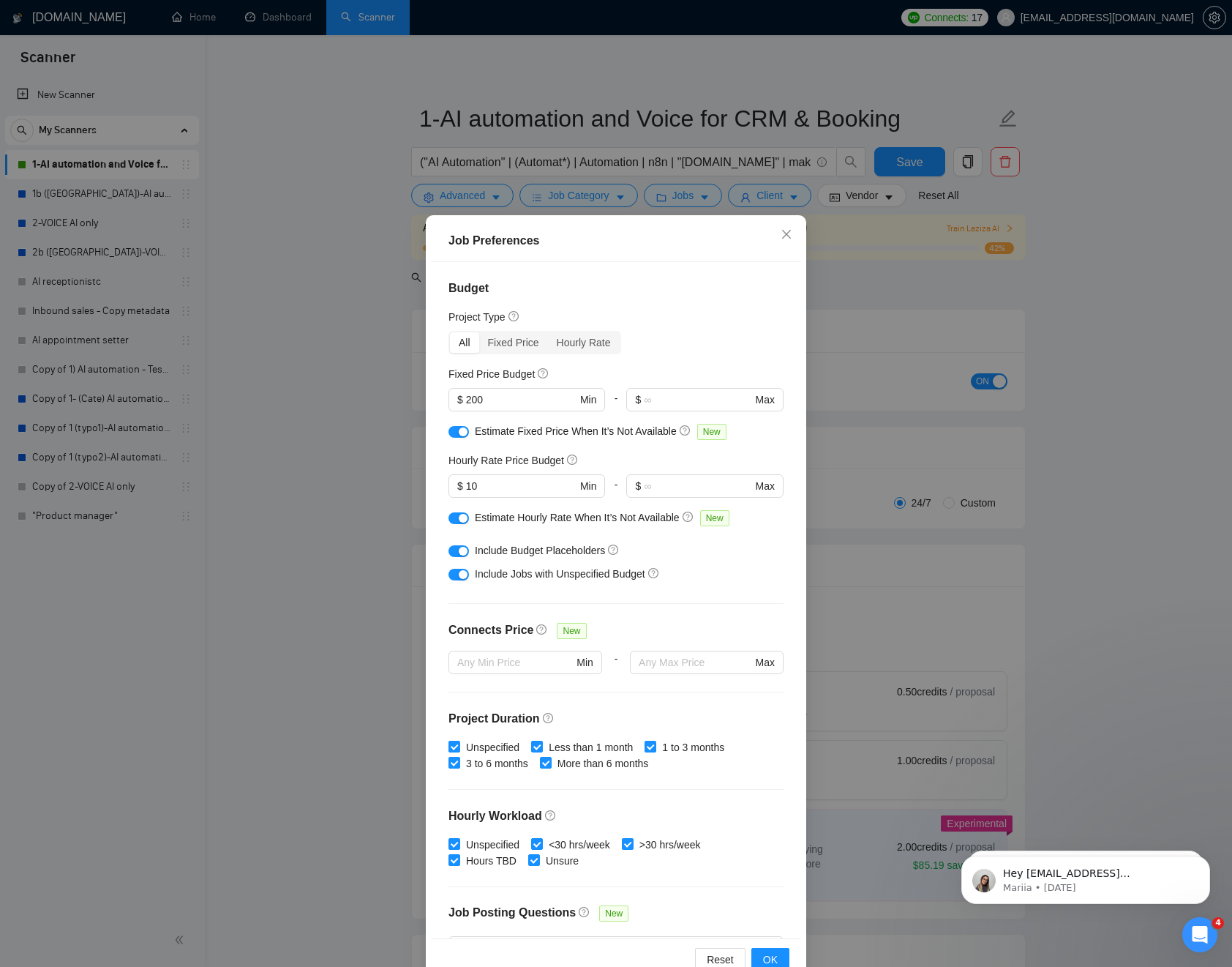
drag, startPoint x: 376, startPoint y: 280, endPoint x: 403, endPoint y: 257, distance: 35.5
click at [376, 277] on div "Job Preferences Budget Project Type All Fixed Price Hourly Rate Fixed Price Bud…" at bounding box center [616, 483] width 1232 height 967
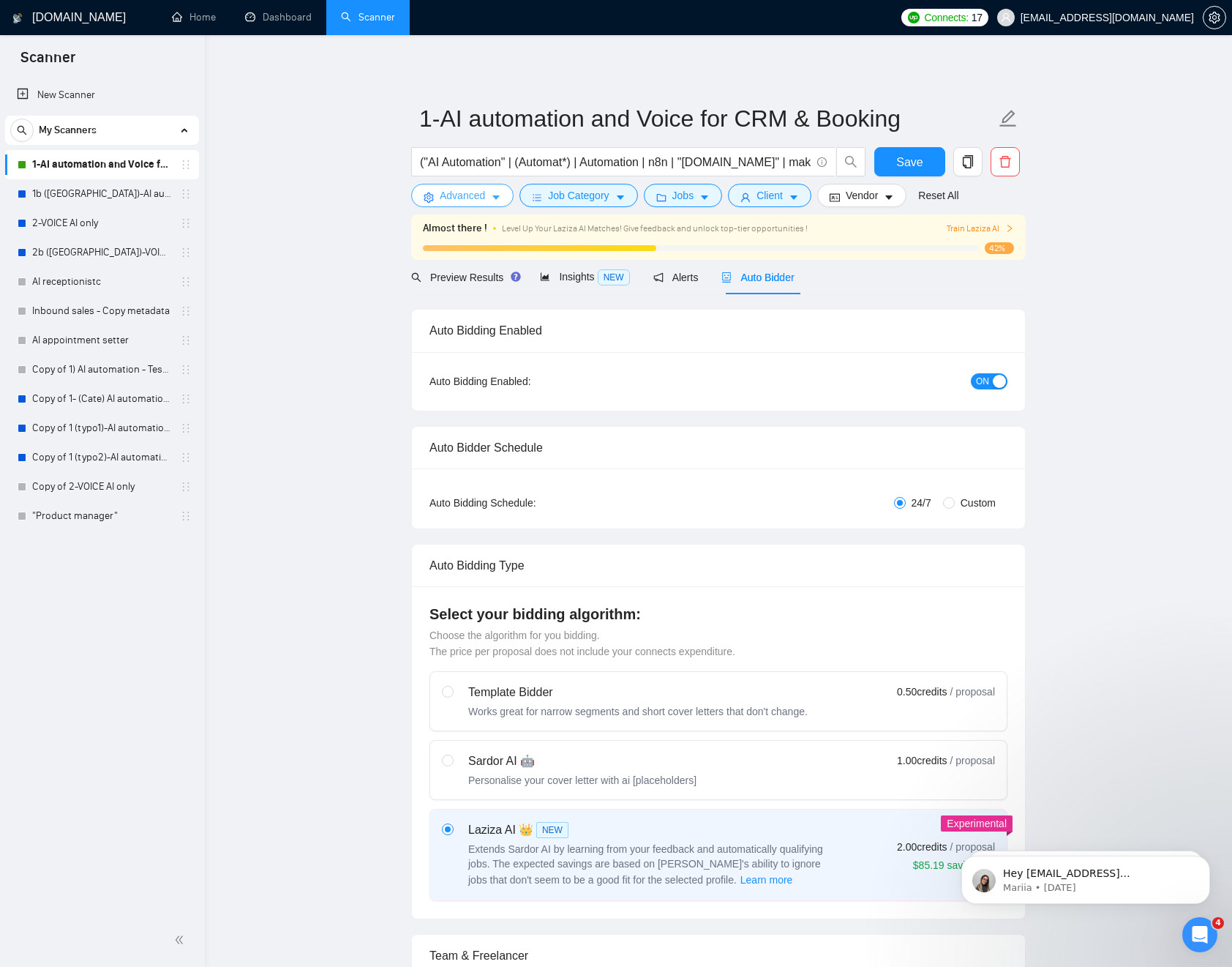
click at [501, 199] on icon "caret-down" at bounding box center [495, 197] width 10 height 10
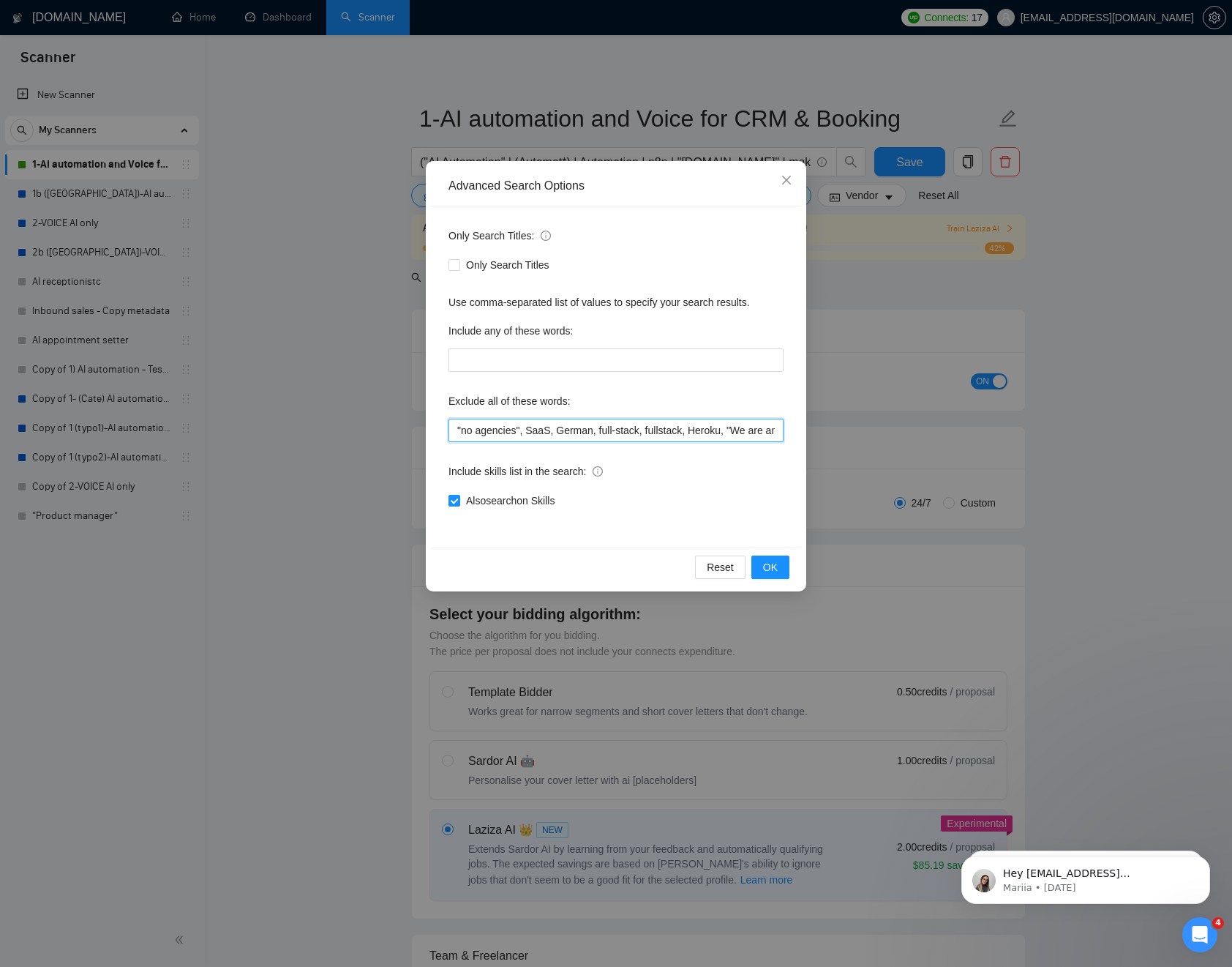
click at [628, 429] on input ""no agencies", SaaS, German, full-stack, fullstack, Heroku, "We are an agency",…" at bounding box center [616, 430] width 335 height 24
paste input "SMS marketing specialist"
type input ""no agencies", SaaS, German, full-stack, fullstack, Heroku, "We are an agency",…"
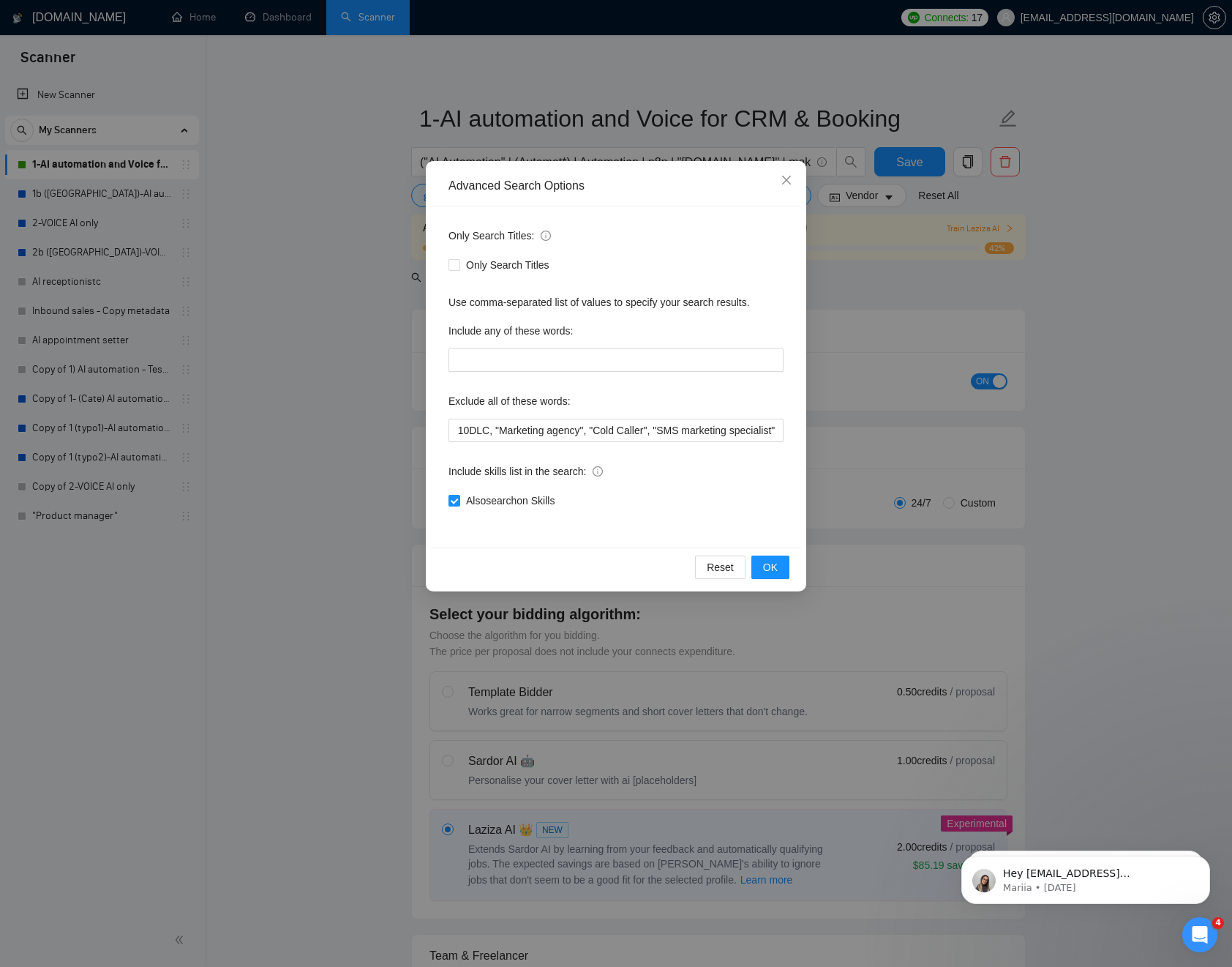
click at [744, 484] on div "Include skills list in the search:" at bounding box center [616, 474] width 335 height 29
click at [775, 567] on span "OK" at bounding box center [771, 567] width 15 height 16
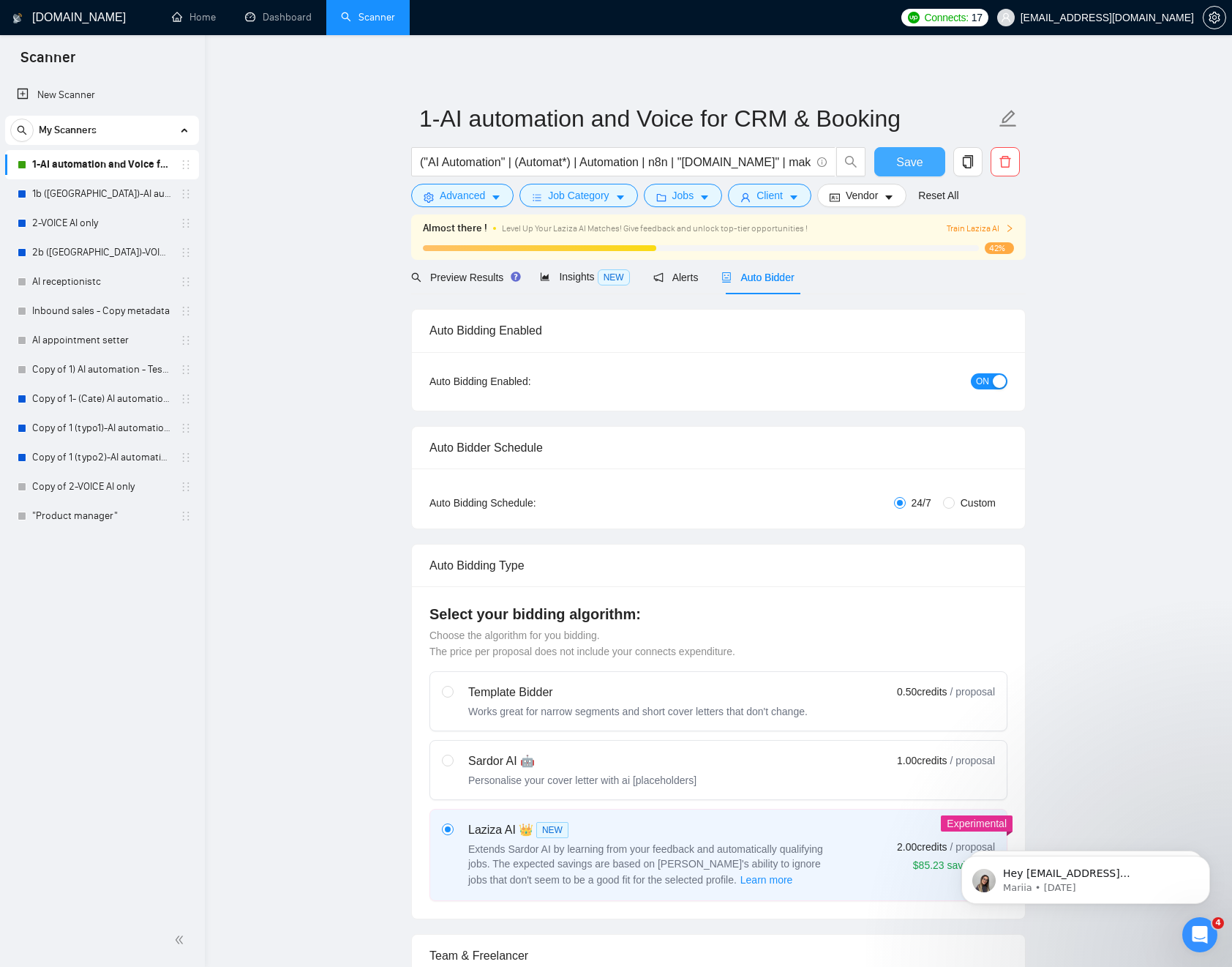
click at [910, 169] on span "Save" at bounding box center [909, 161] width 26 height 18
drag, startPoint x: 355, startPoint y: 395, endPoint x: 360, endPoint y: 319, distance: 76.2
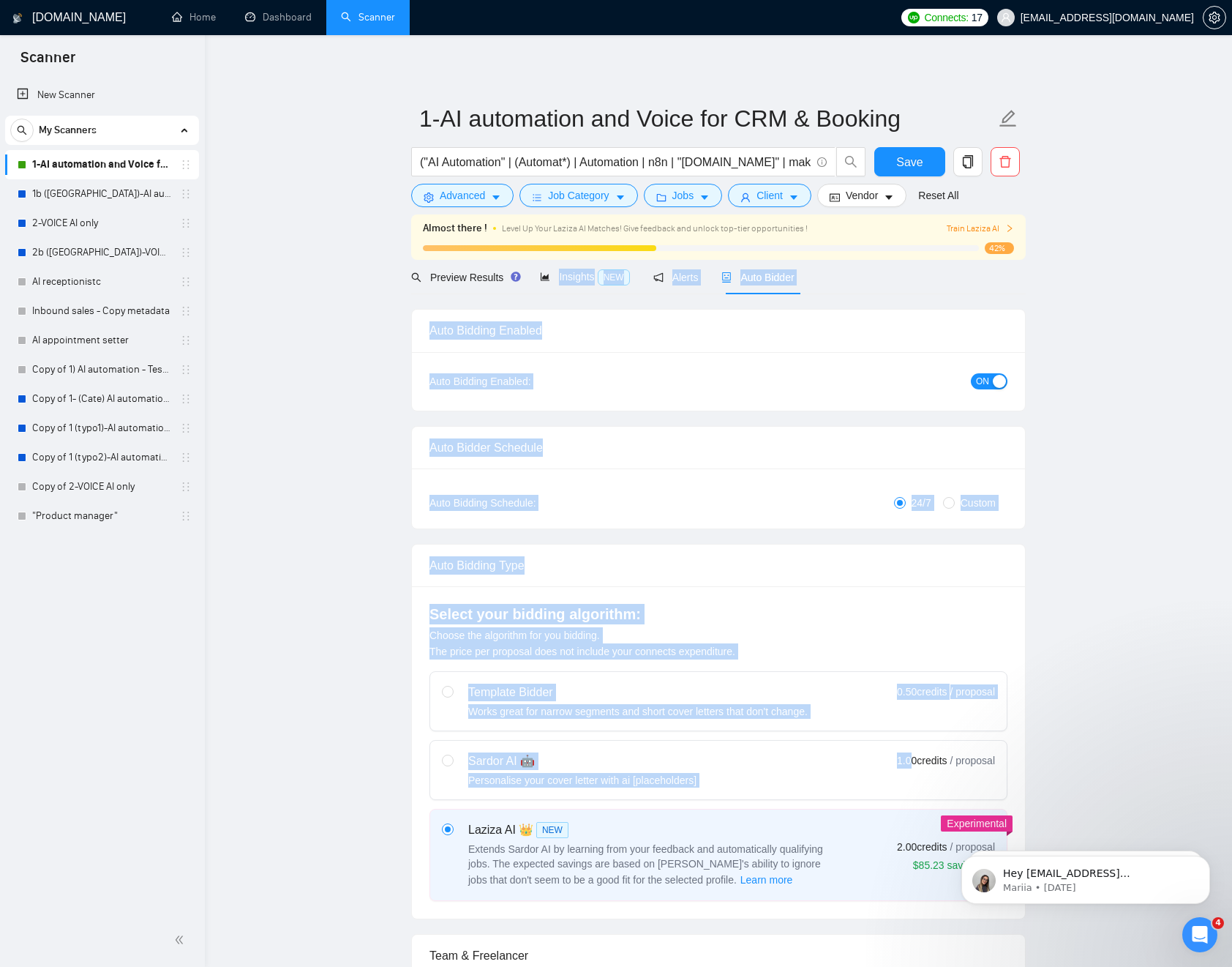
drag, startPoint x: 506, startPoint y: 459, endPoint x: 1041, endPoint y: 755, distance: 611.4
click at [66, 224] on link "2-VOICE AI only" at bounding box center [102, 222] width 139 height 29
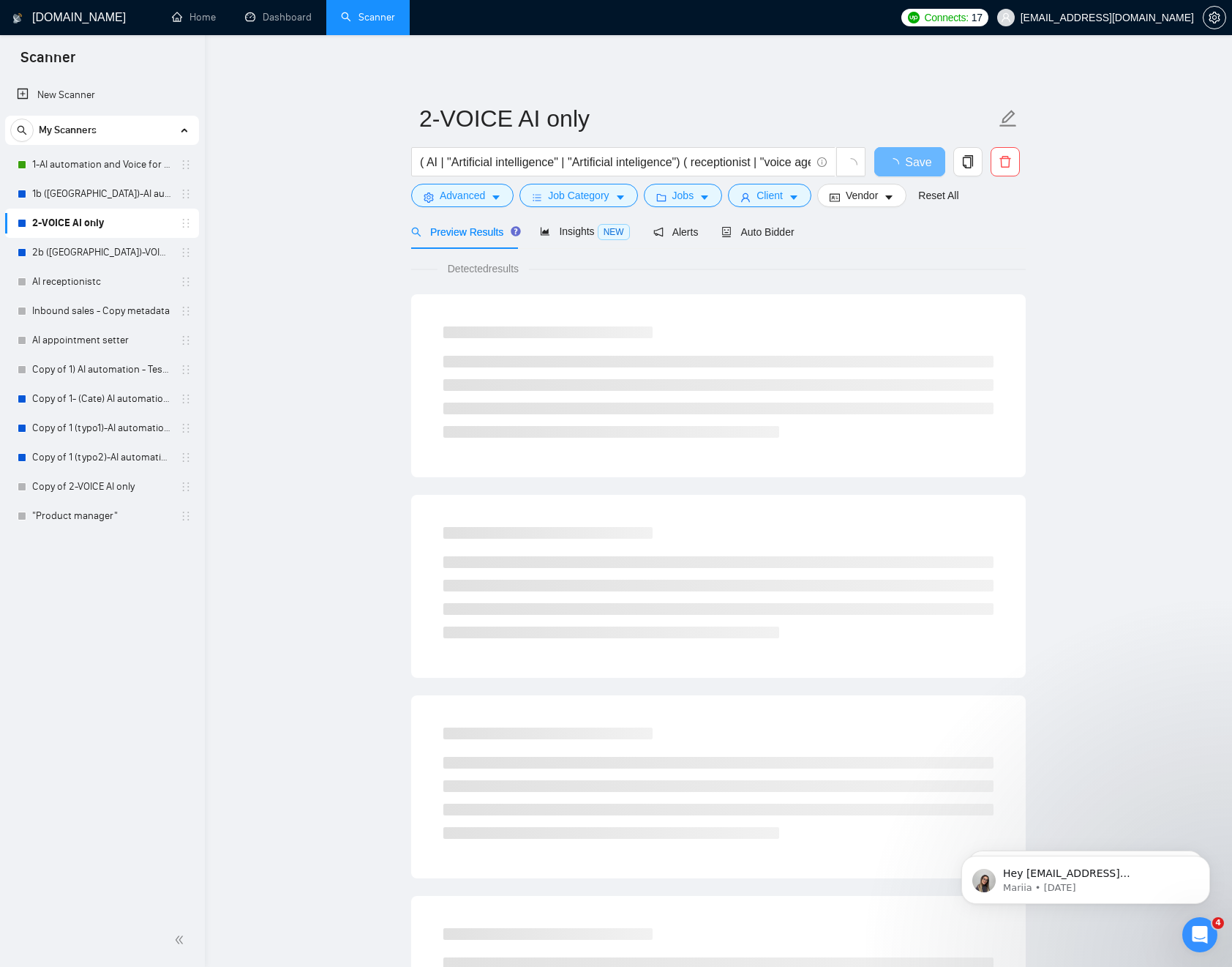
drag, startPoint x: 1096, startPoint y: 288, endPoint x: 1099, endPoint y: 320, distance: 32.1
click at [1096, 288] on main "2-VOICE AI only ( AI | "Artificial intelligence" | "Artificial inteligence") ( …" at bounding box center [717, 669] width 980 height 1220
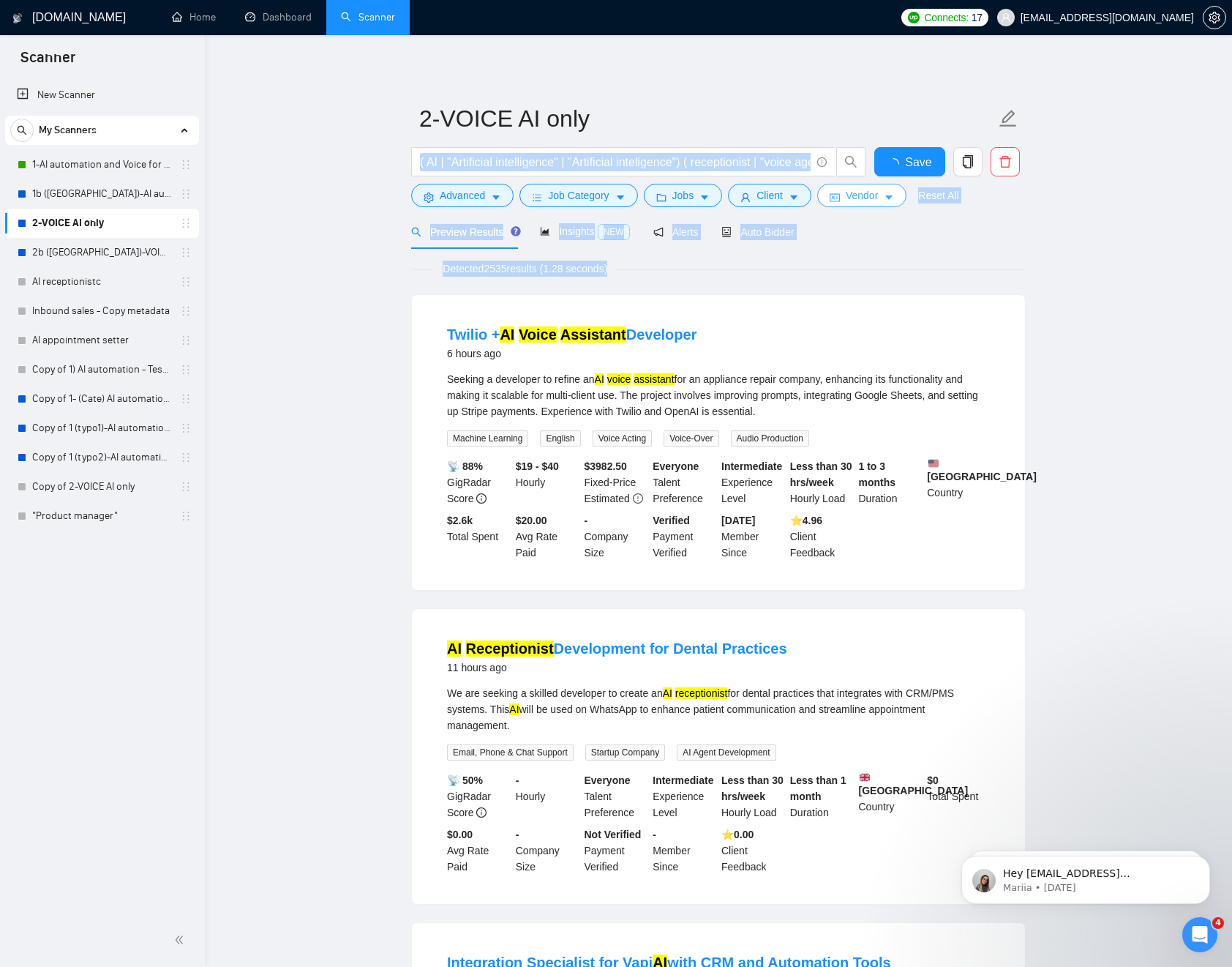
drag, startPoint x: 1107, startPoint y: 363, endPoint x: 864, endPoint y: 192, distance: 297.1
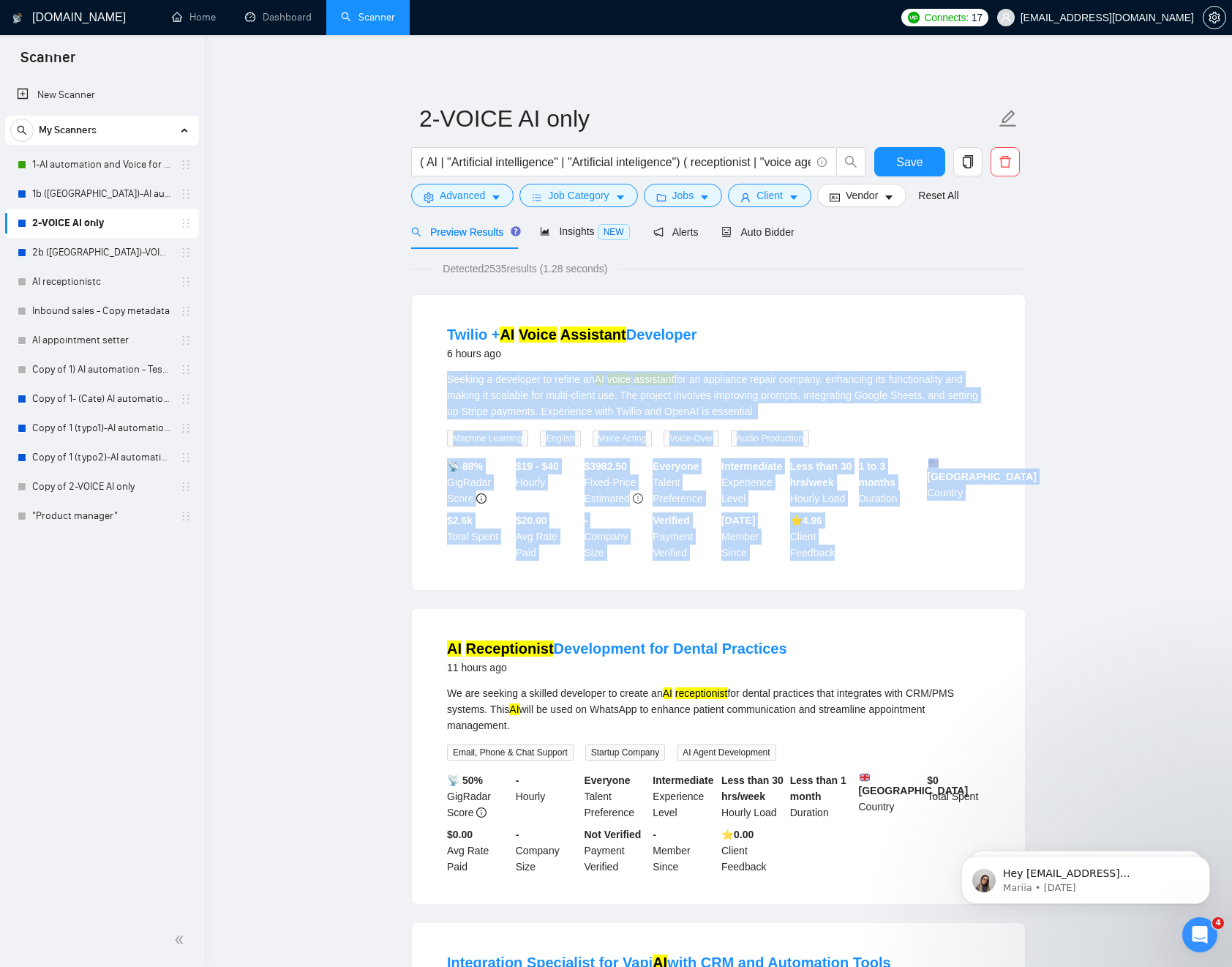
drag, startPoint x: 858, startPoint y: 394, endPoint x: 1046, endPoint y: 586, distance: 268.7
click at [968, 572] on li "Twilio + AI Voice Assistant Developer 6 hours ago Seeking a developer to refine…" at bounding box center [718, 443] width 578 height 260
drag, startPoint x: 1059, startPoint y: 589, endPoint x: 744, endPoint y: 311, distance: 420.1
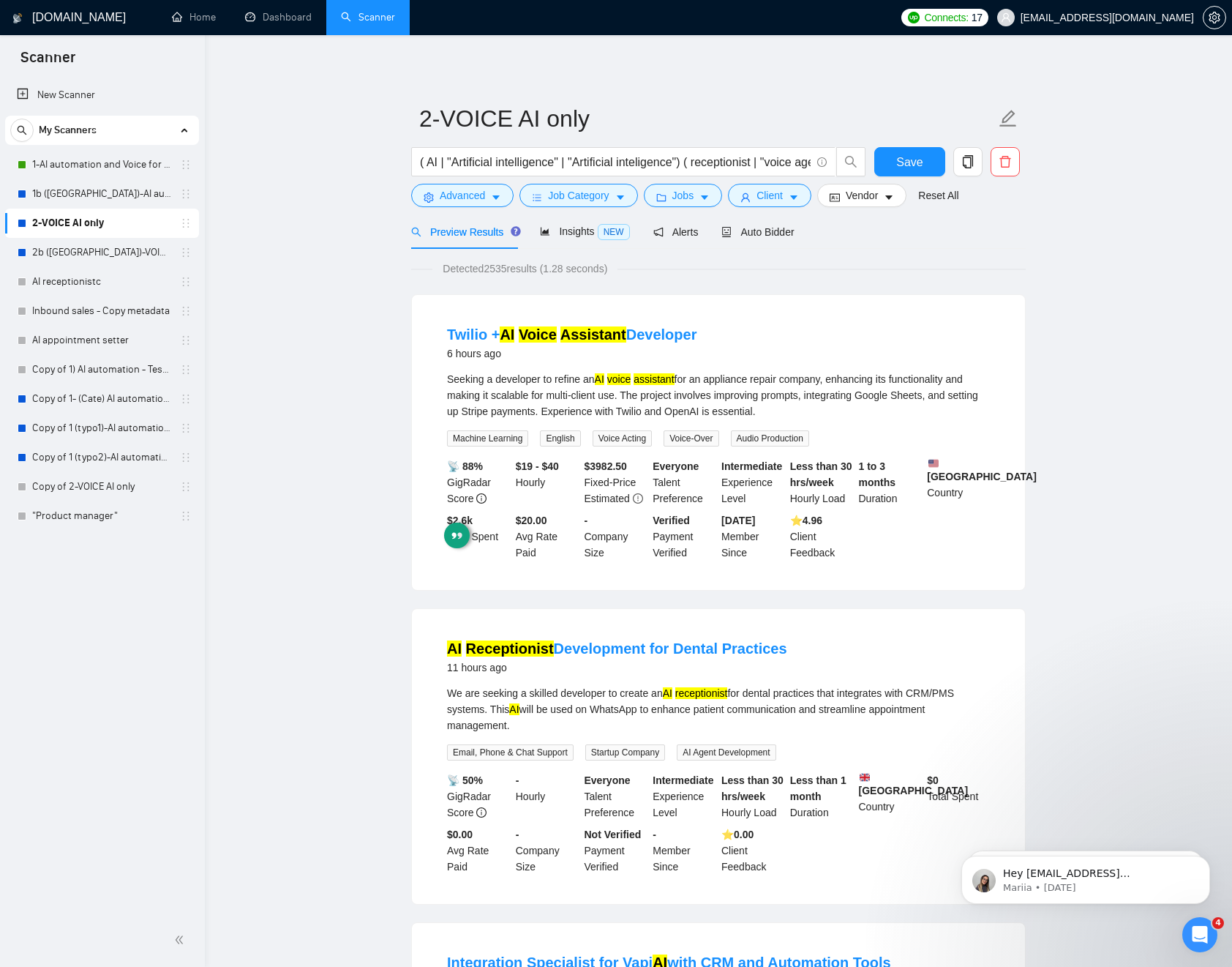
click at [777, 238] on div "Auto Bidder" at bounding box center [757, 232] width 72 height 16
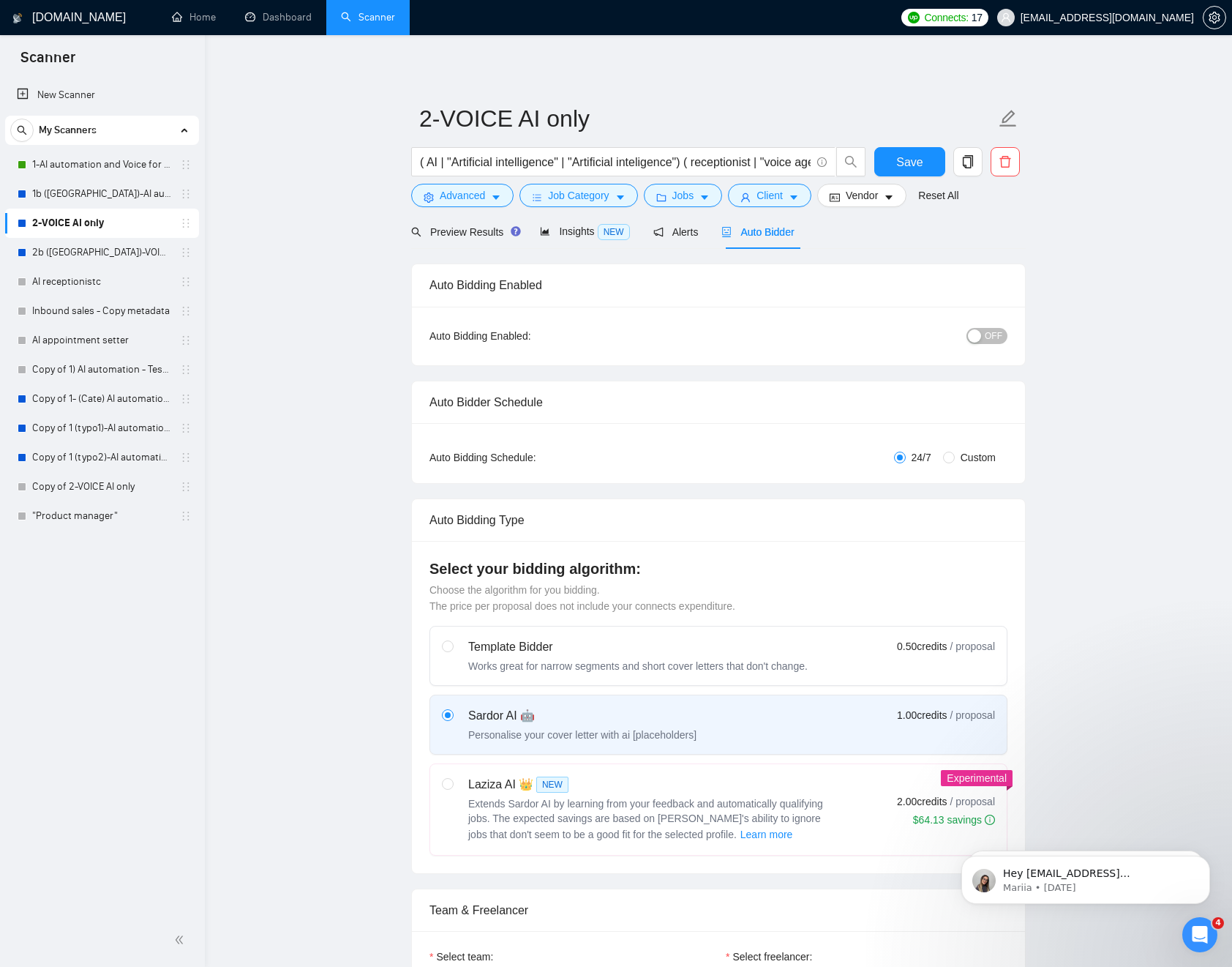
checkbox input "true"
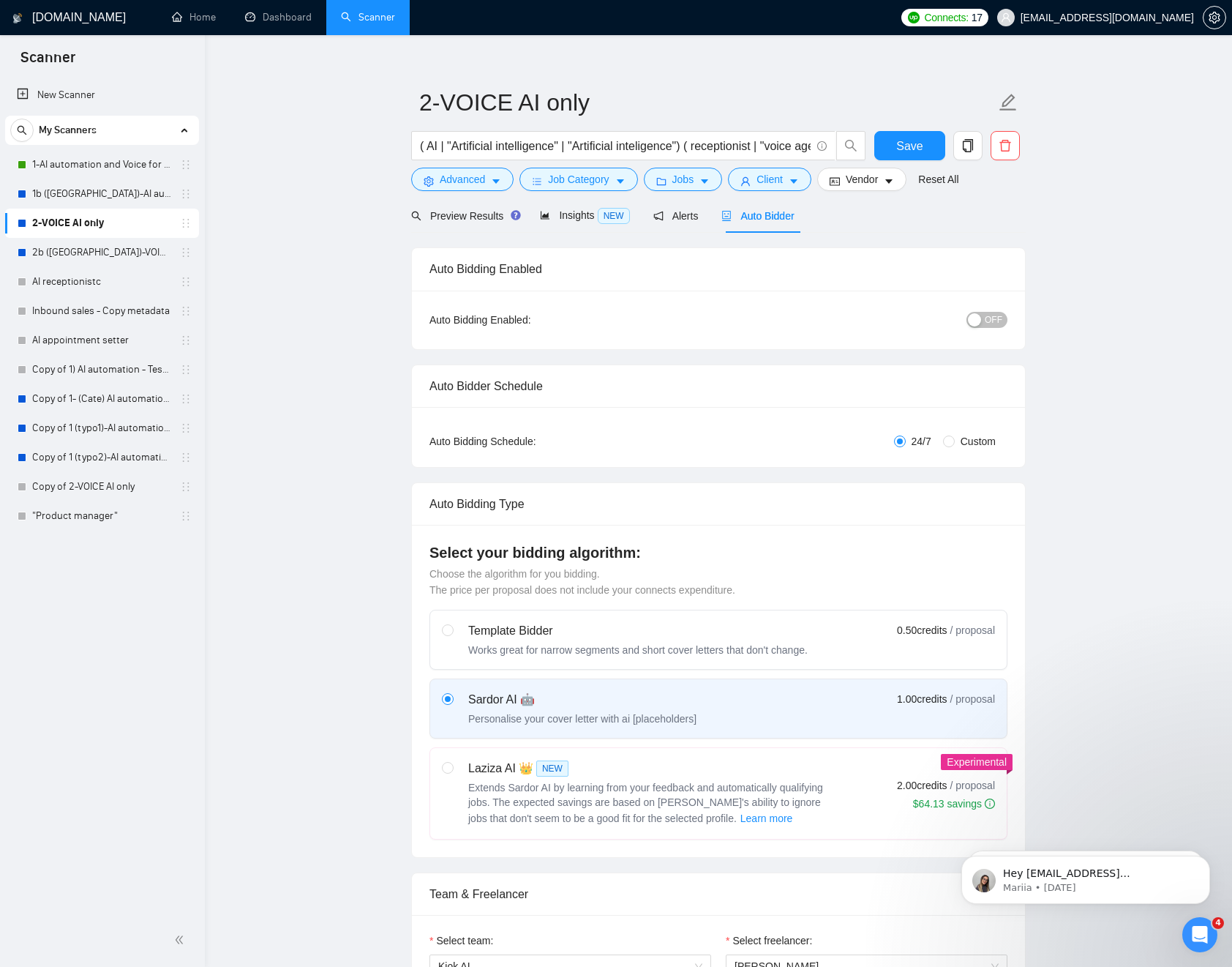
scroll to position [597, 0]
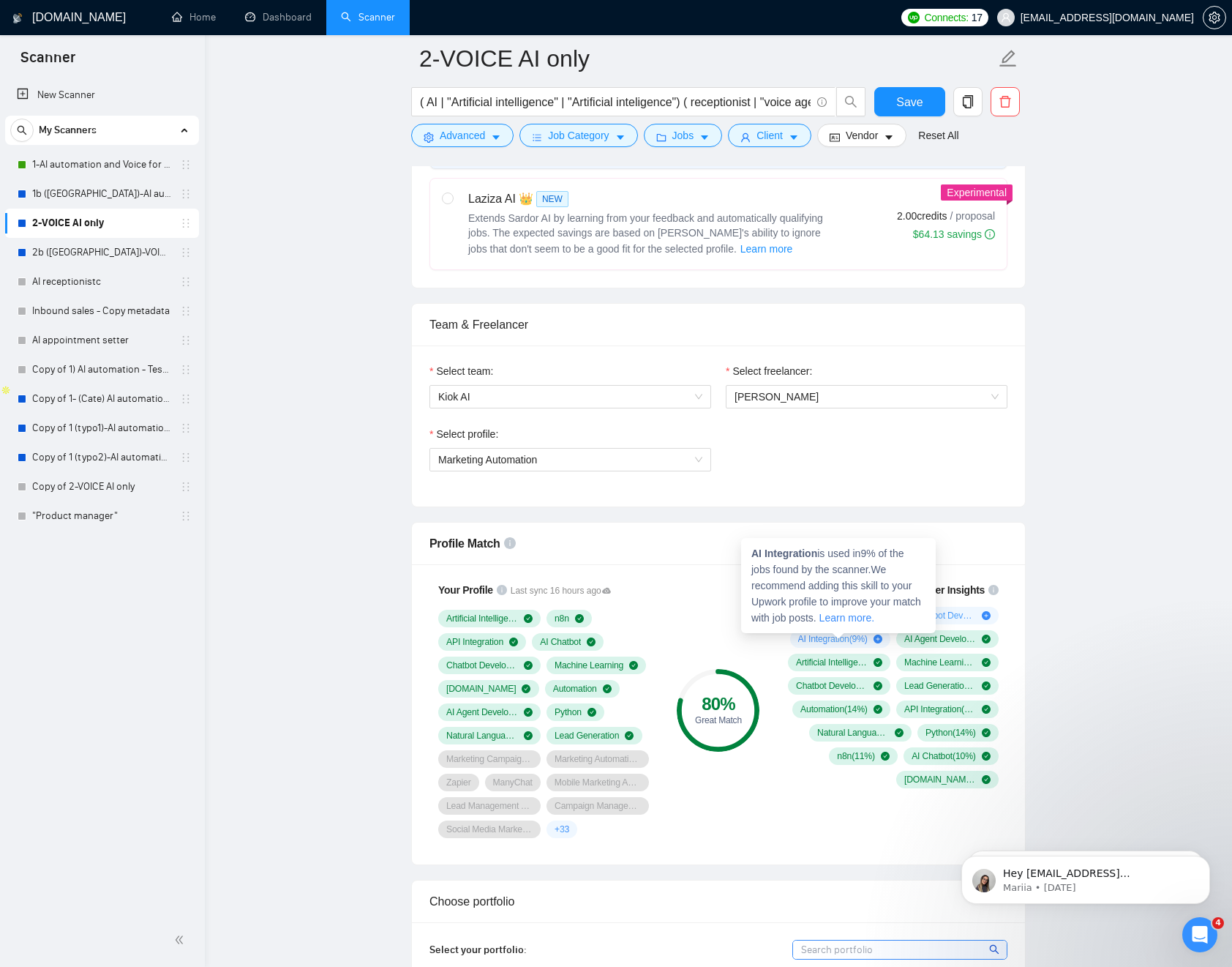
click at [823, 523] on span "Scripting & Automation is used in 12 % of the jobs found by the scanner. We rec…" at bounding box center [836, 554] width 170 height 92
click at [823, 521] on div "Scripting & Automation is used in 12 % of the jobs found by the scanner. We rec…" at bounding box center [838, 554] width 195 height 111
click at [832, 508] on strong "Scripting & Automation" at bounding box center [808, 513] width 114 height 11
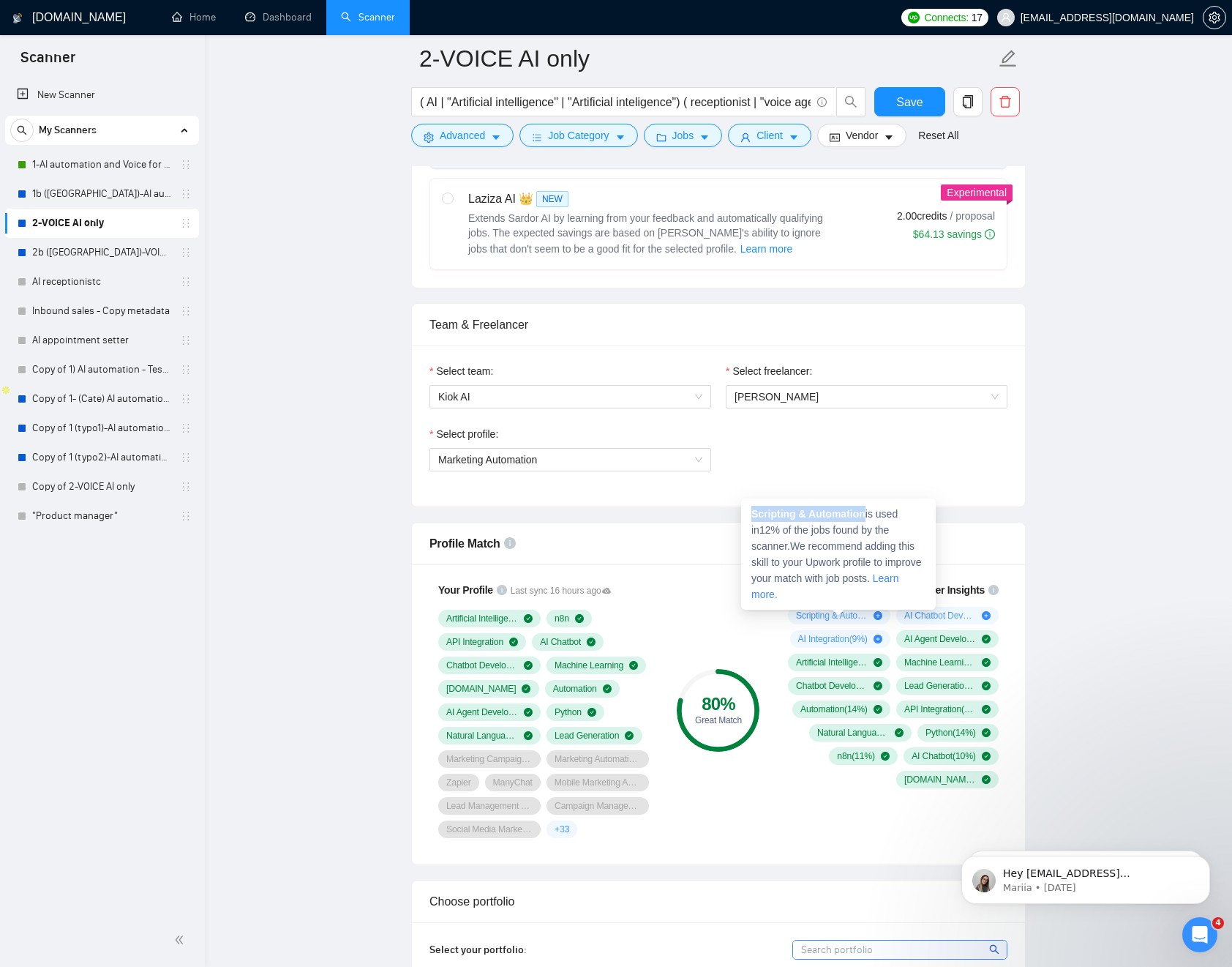
drag, startPoint x: 832, startPoint y: 508, endPoint x: 876, endPoint y: 634, distance: 133.5
click at [759, 510] on strong "Scripting & Automation" at bounding box center [808, 513] width 114 height 11
copy strong "Scripting & Automation"
click at [879, 619] on icon "plus-circle" at bounding box center [877, 615] width 8 height 8
copy strong "Scripting & Automation"
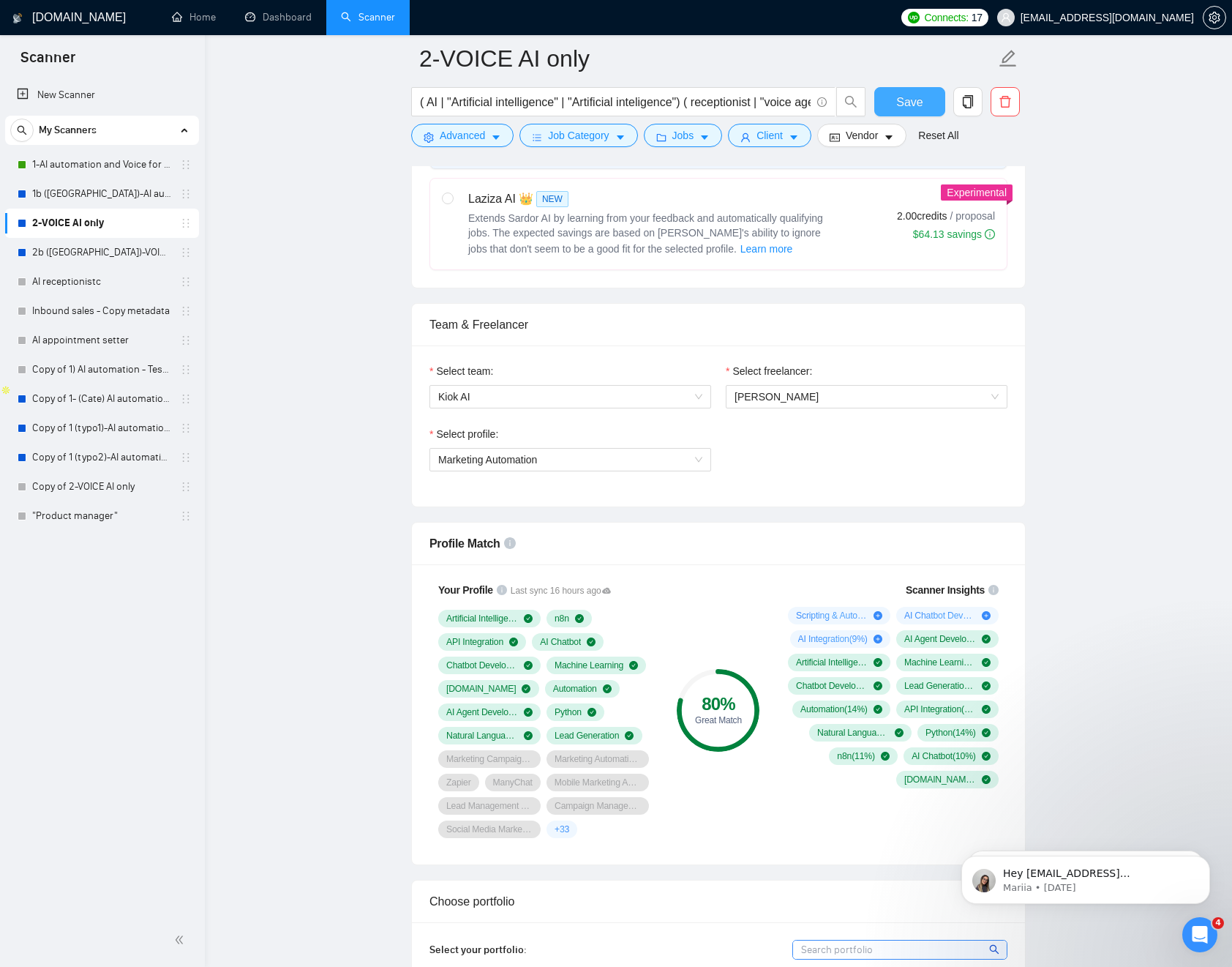
click at [915, 106] on span "Save" at bounding box center [909, 102] width 26 height 18
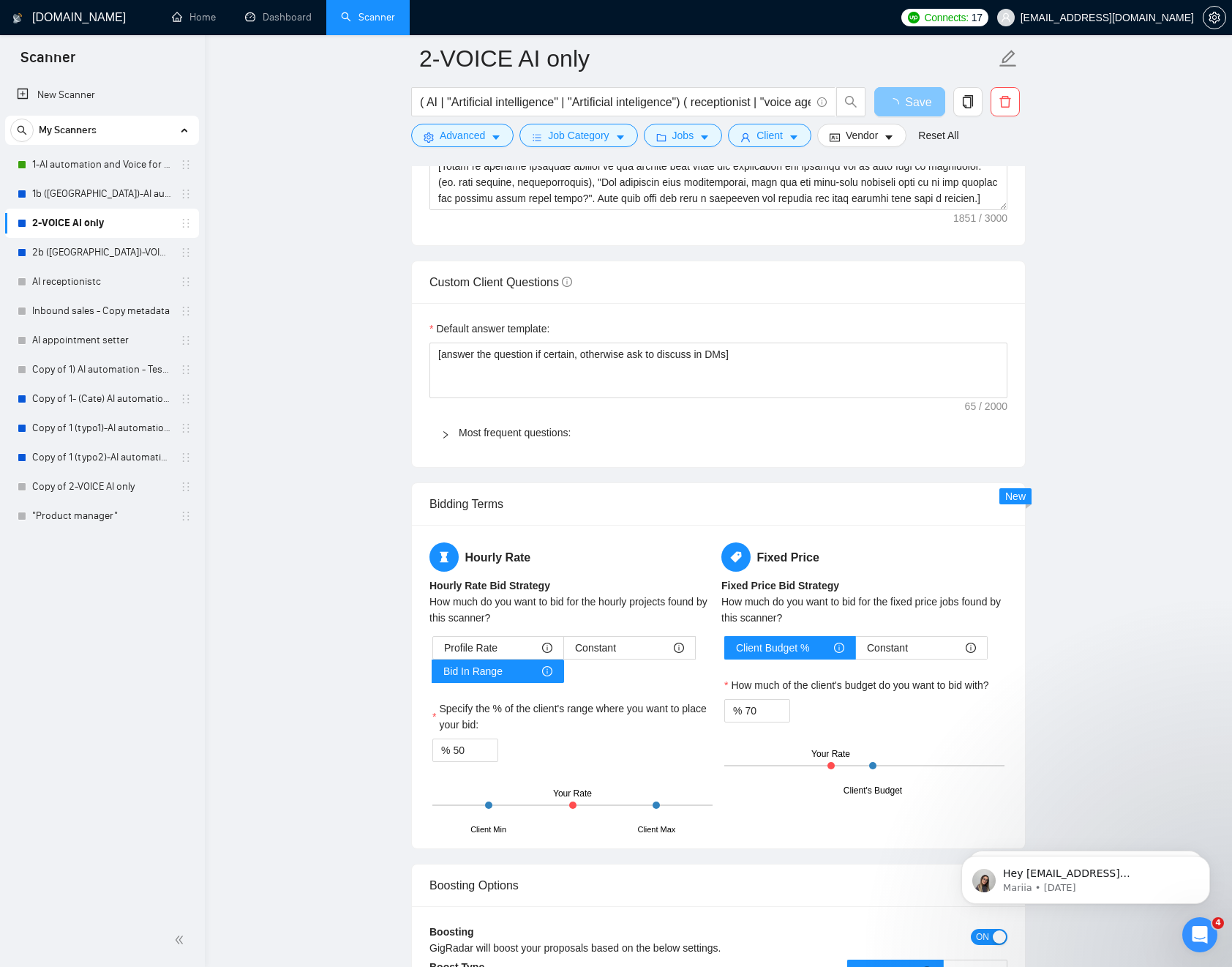
scroll to position [2278, 0]
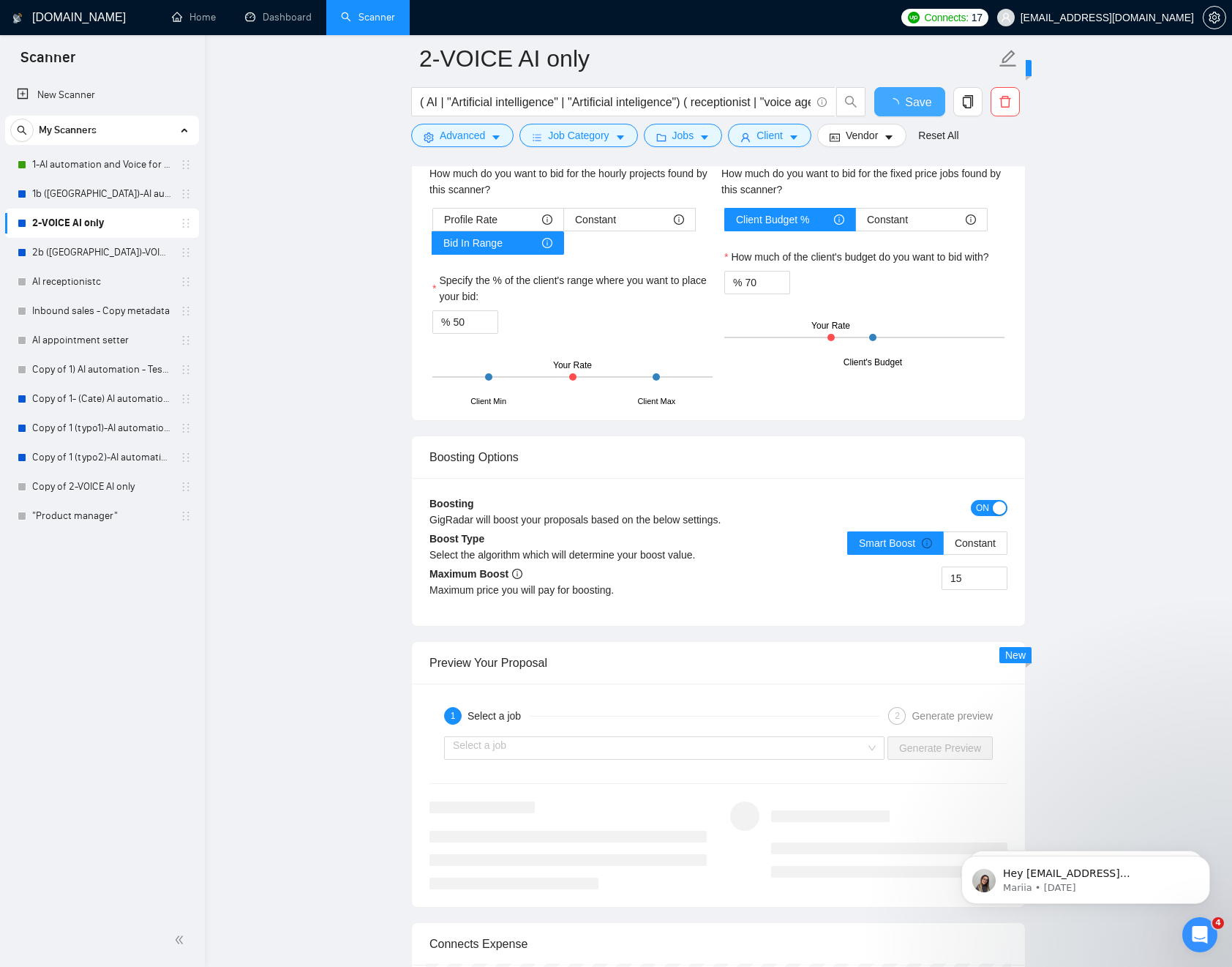
checkbox input "true"
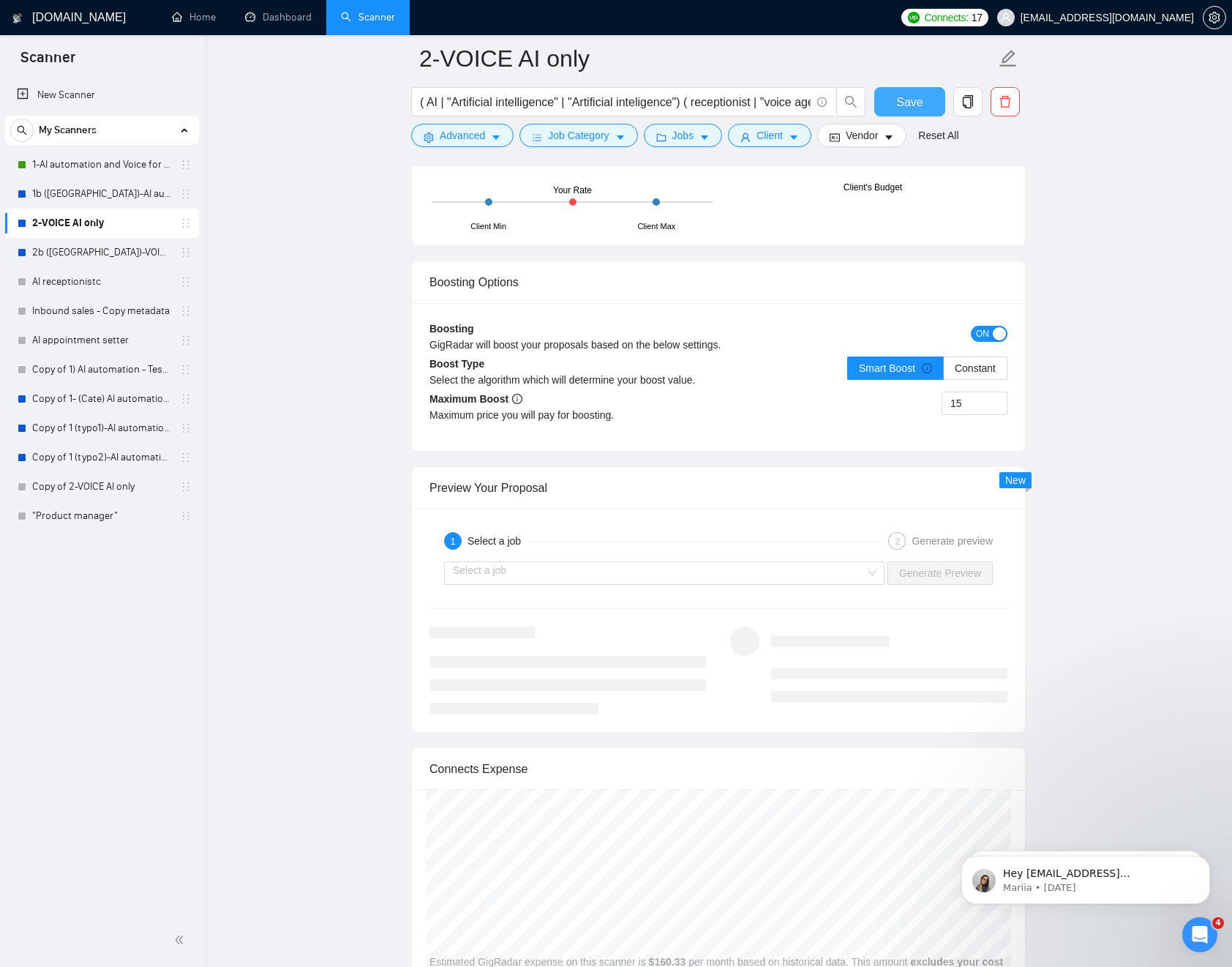
scroll to position [2928, 0]
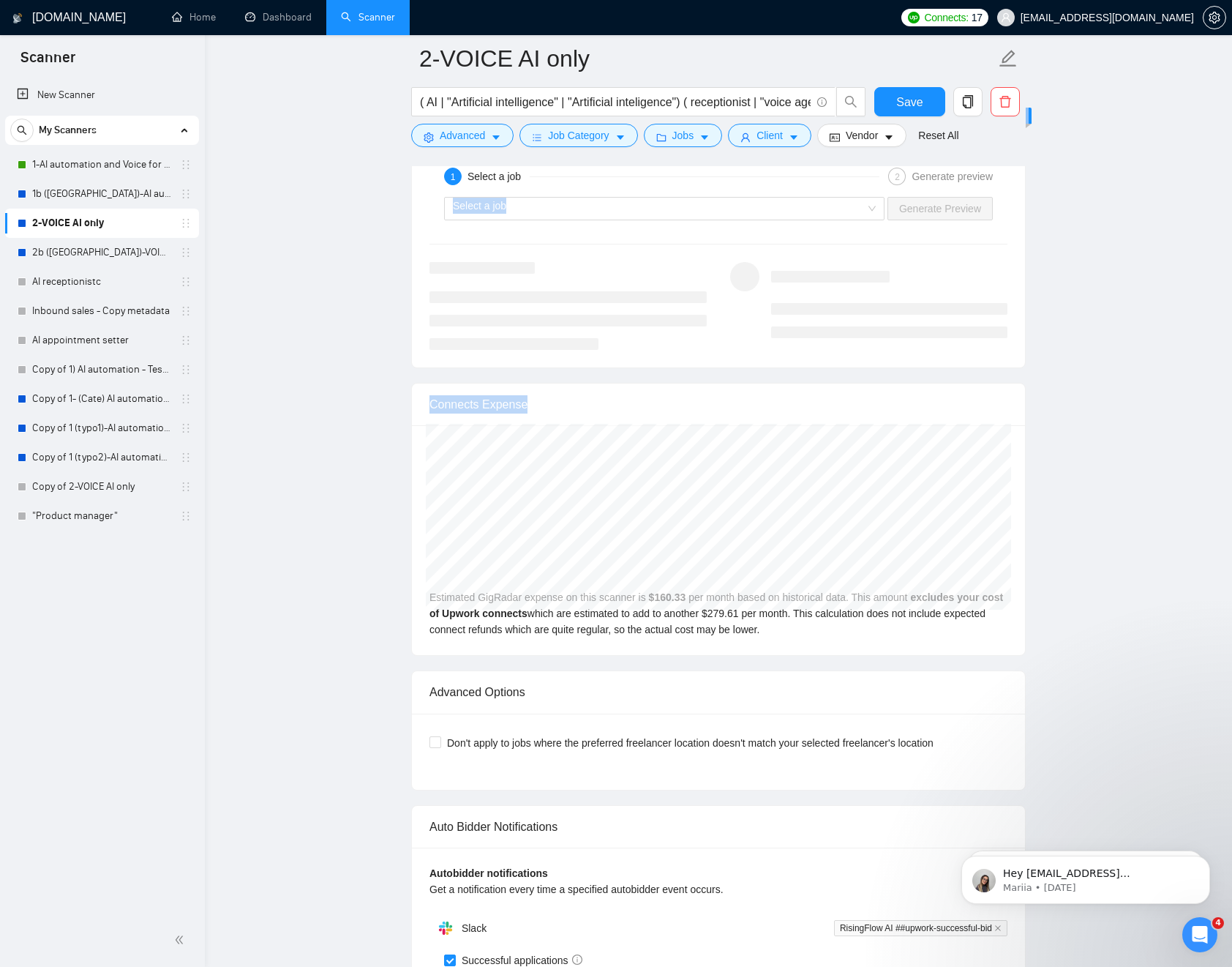
drag, startPoint x: 1054, startPoint y: 374, endPoint x: 1016, endPoint y: 246, distance: 133.5
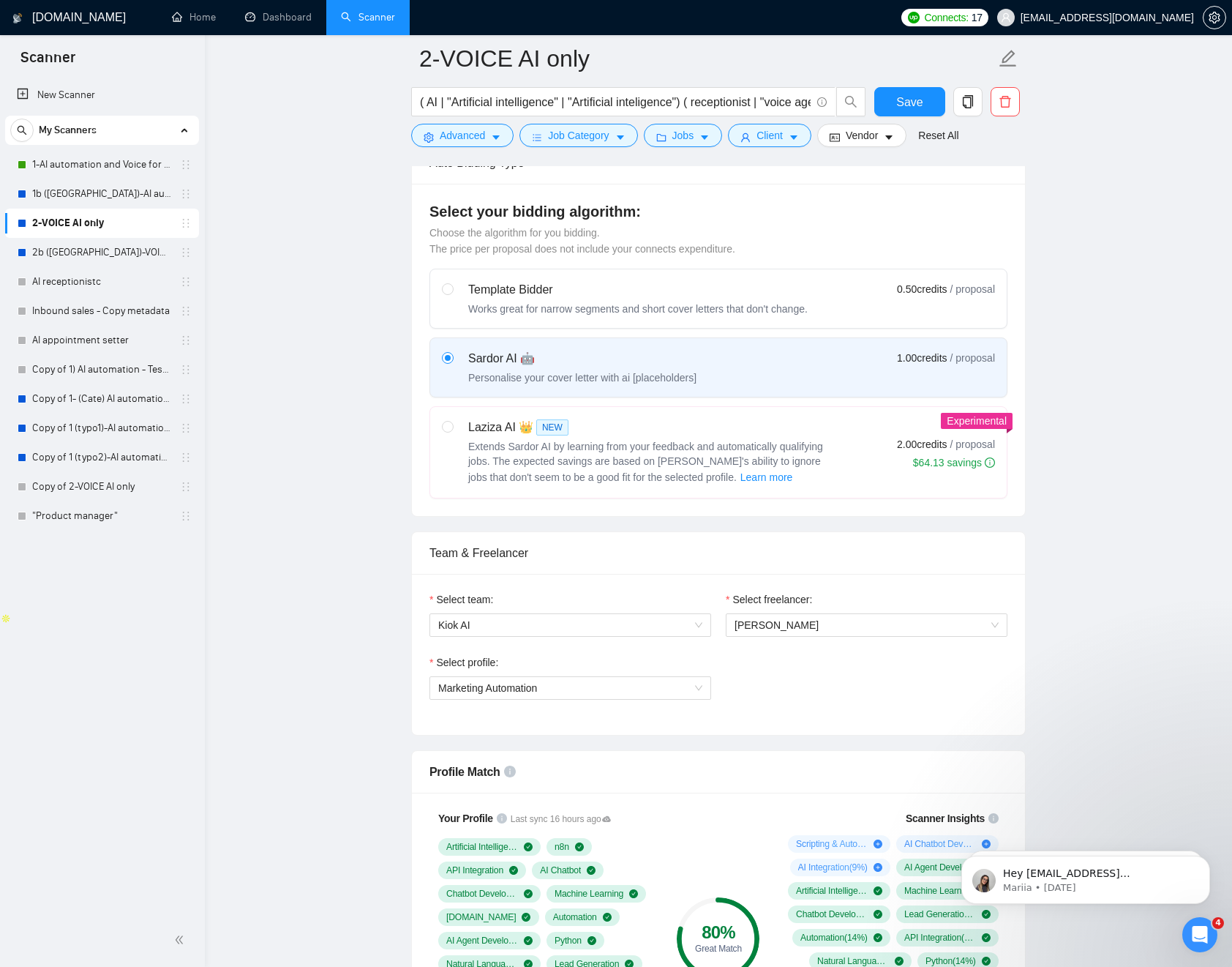
scroll to position [0, 0]
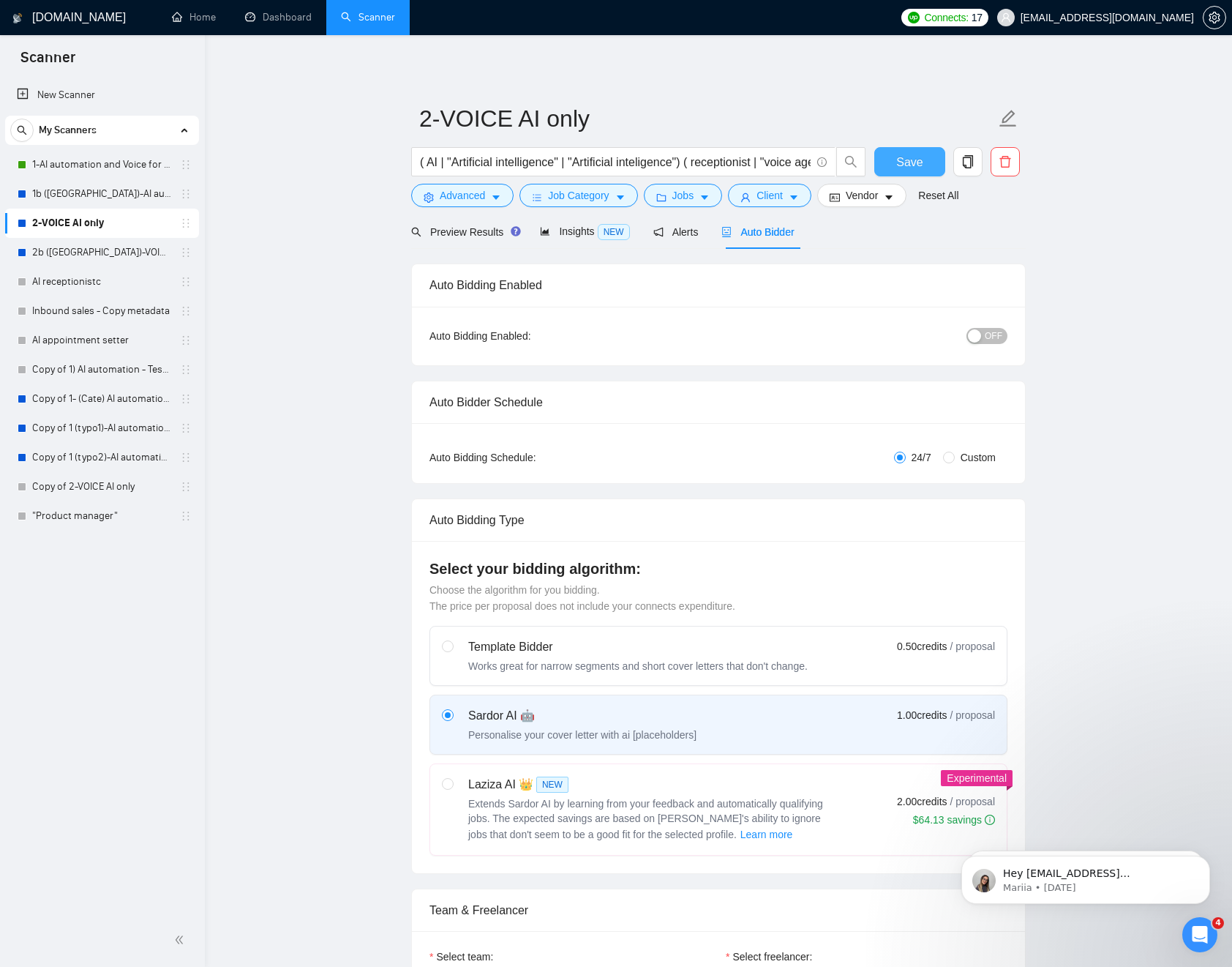
click at [902, 166] on span "Save" at bounding box center [909, 161] width 26 height 18
click at [981, 333] on div "button" at bounding box center [974, 336] width 13 height 13
